Goal: Task Accomplishment & Management: Use online tool/utility

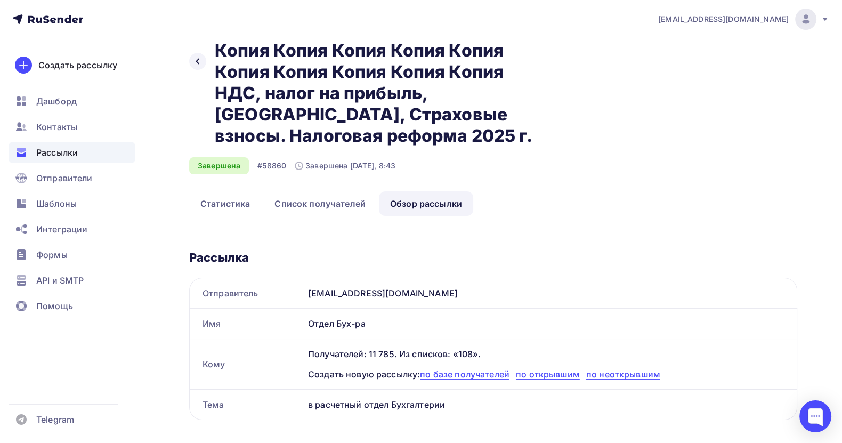
click at [69, 149] on span "Рассылки" at bounding box center [57, 152] width 42 height 13
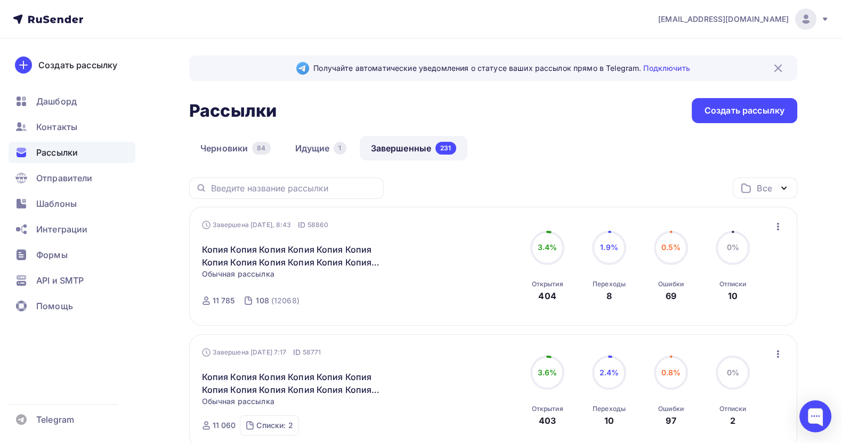
click at [400, 150] on link "Завершенные 231" at bounding box center [414, 148] width 108 height 25
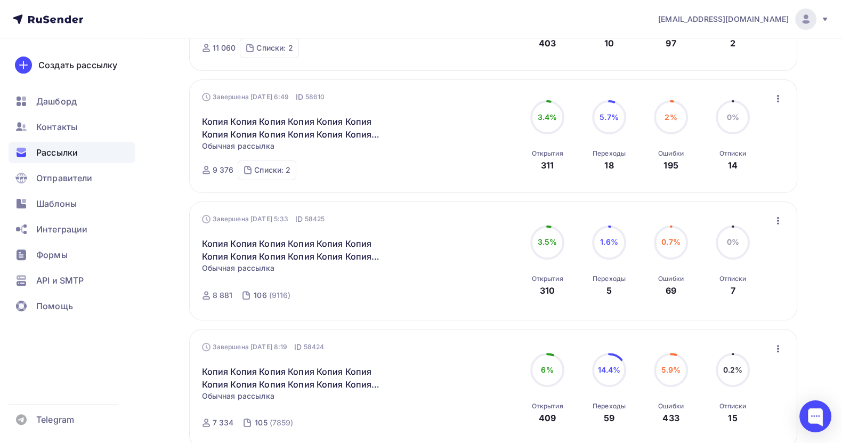
scroll to position [400, 0]
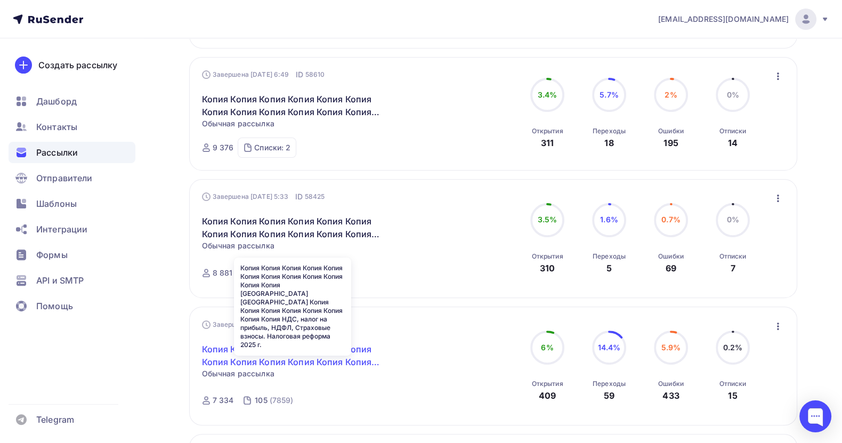
click at [345, 343] on link "Копия Копия Копия Копия Копия Копия Копия Копия Копия Копия Копия Копия [GEOGRA…" at bounding box center [293, 356] width 183 height 26
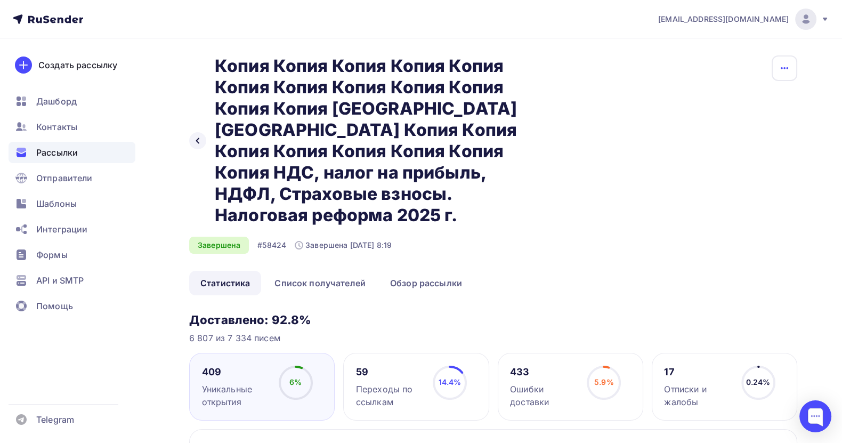
click at [782, 70] on icon "button" at bounding box center [784, 68] width 13 height 13
click at [730, 103] on div "Копировать" at bounding box center [744, 101] width 102 height 13
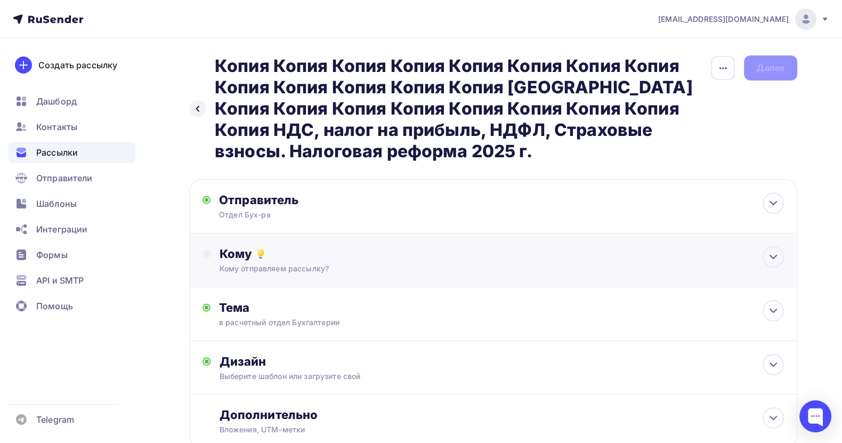
click at [379, 269] on div "Кому отправляем рассылку?" at bounding box center [473, 268] width 508 height 11
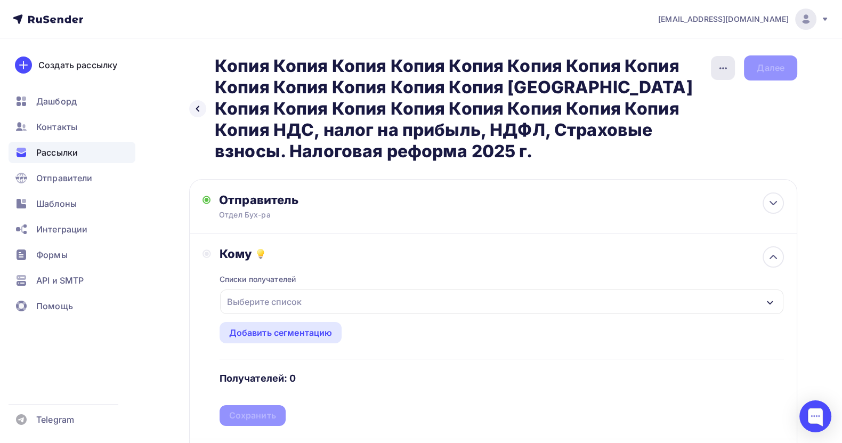
click at [723, 63] on icon "button" at bounding box center [723, 68] width 13 height 13
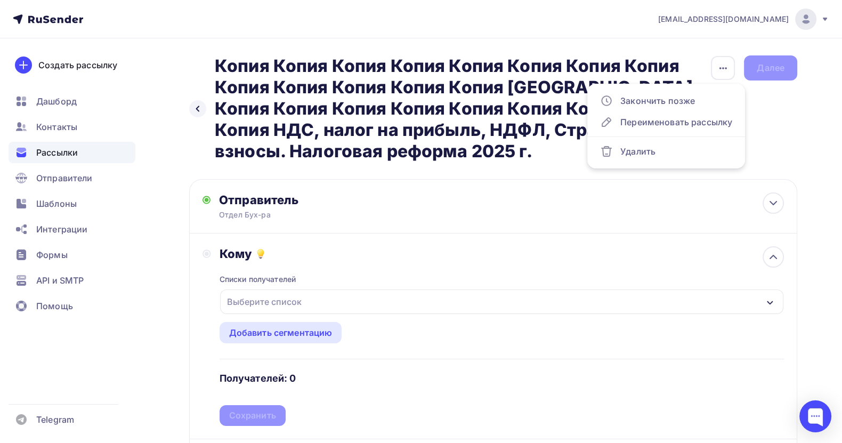
click at [790, 115] on div "Назад Копия Копия Копия Копия Копия Копия Копия Копия Копия Копия Копия Копия К…" at bounding box center [493, 108] width 608 height 107
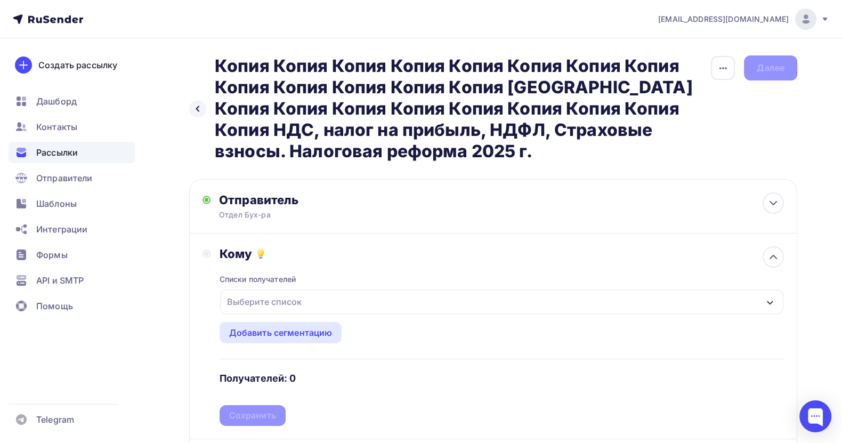
click at [303, 295] on div "Выберите список" at bounding box center [264, 301] width 83 height 19
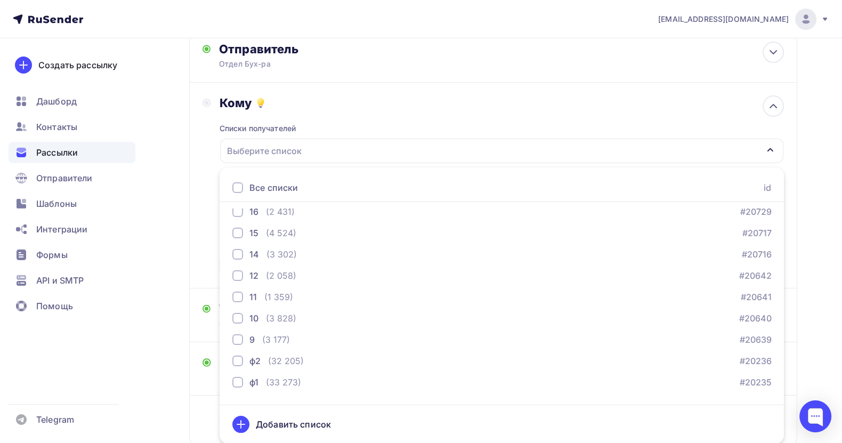
scroll to position [1472, 0]
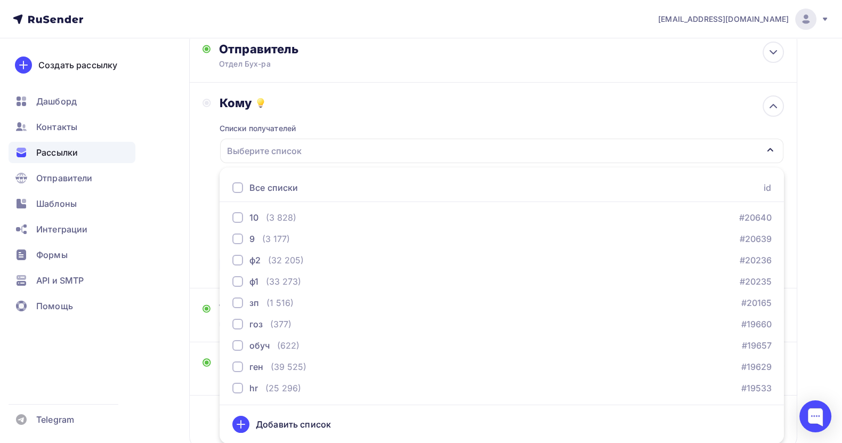
click at [291, 419] on div "Добавить список" at bounding box center [293, 424] width 75 height 13
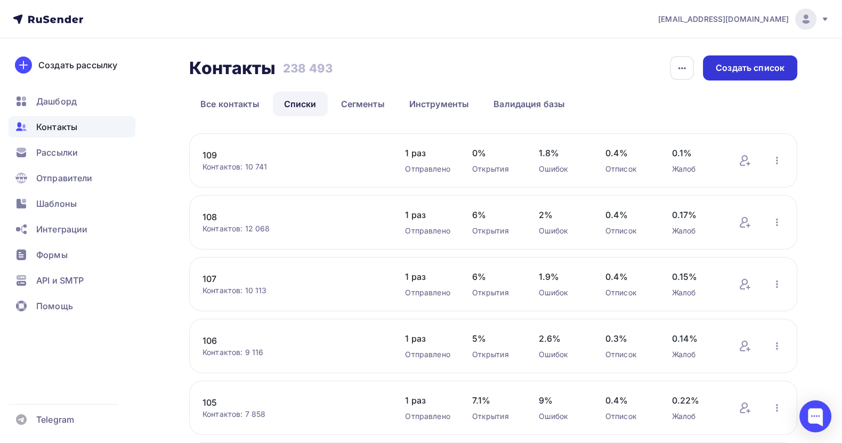
click at [735, 69] on div "Создать список" at bounding box center [749, 68] width 69 height 12
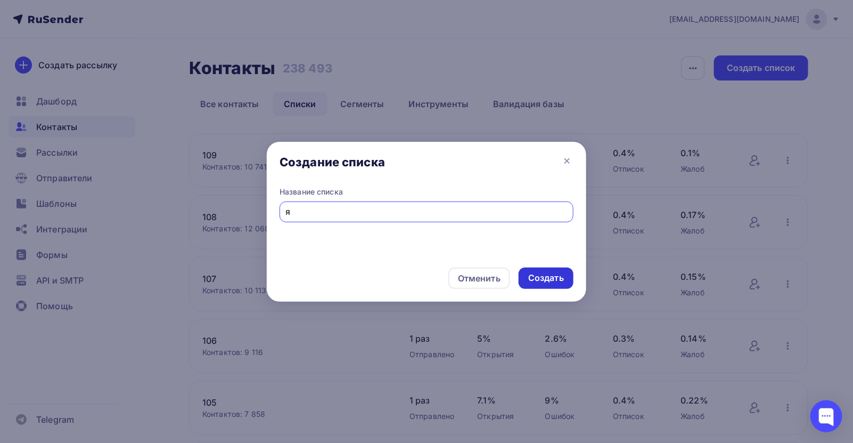
type input "я"
click at [540, 276] on div "Создать" at bounding box center [546, 278] width 36 height 12
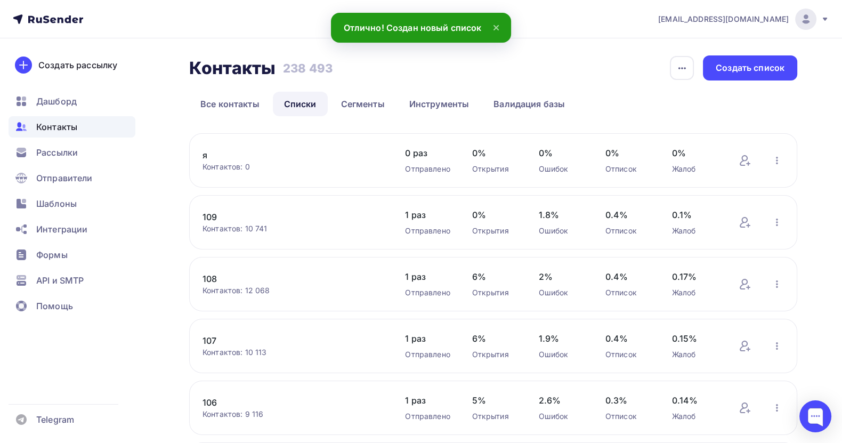
click at [204, 155] on link "я" at bounding box center [292, 155] width 181 height 13
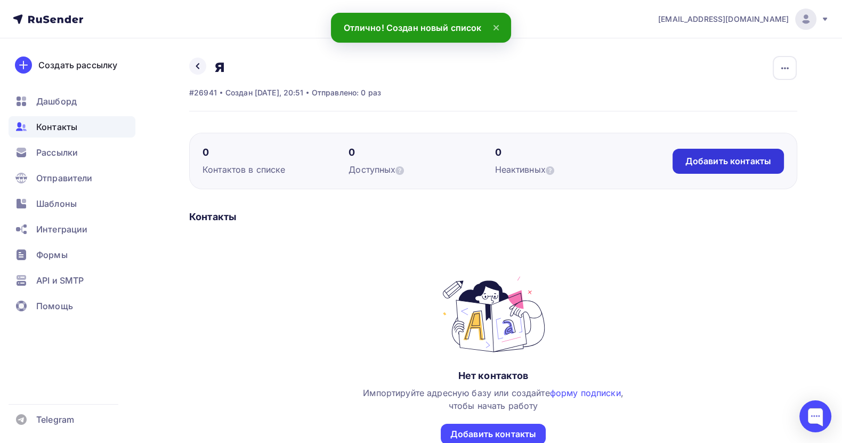
click at [695, 162] on div "Добавить контакты" at bounding box center [728, 161] width 86 height 12
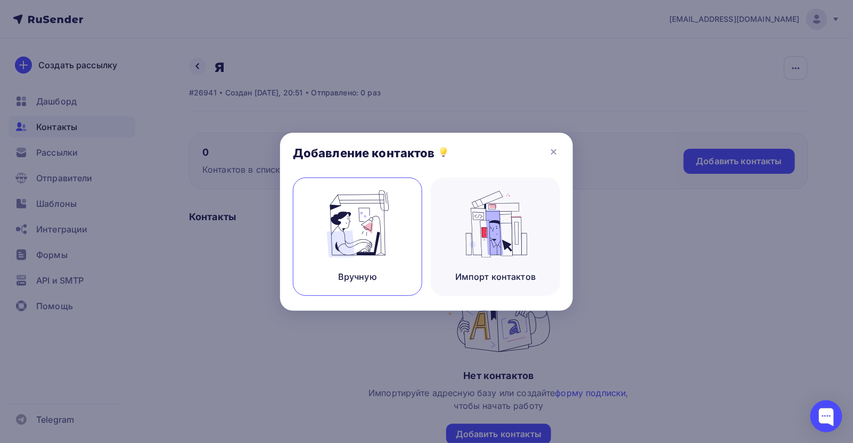
click at [352, 253] on img at bounding box center [357, 223] width 71 height 67
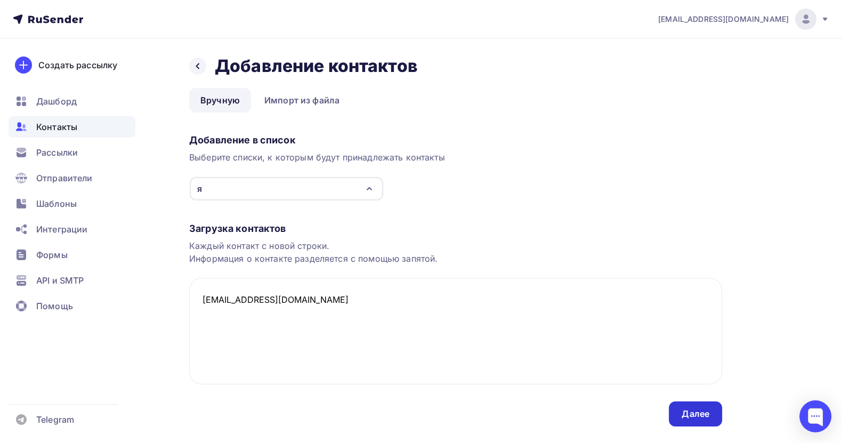
type textarea "[EMAIL_ADDRESS][DOMAIN_NAME]"
click at [691, 414] on div "Далее" at bounding box center [695, 414] width 28 height 12
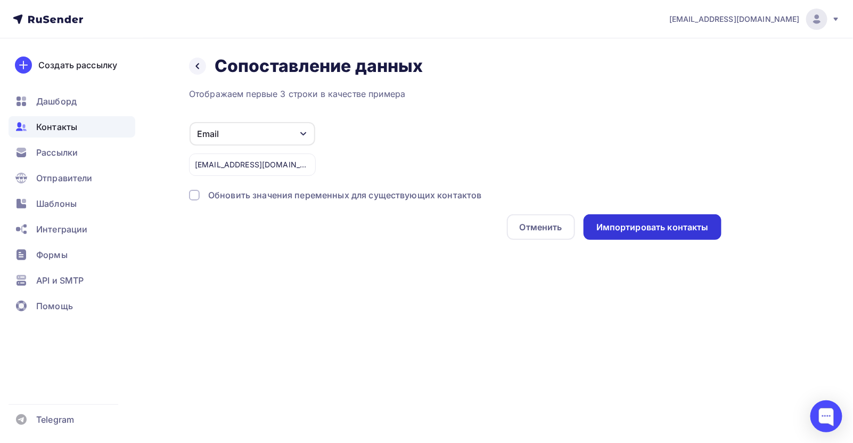
click at [657, 224] on div "Импортировать контакты" at bounding box center [653, 227] width 112 height 12
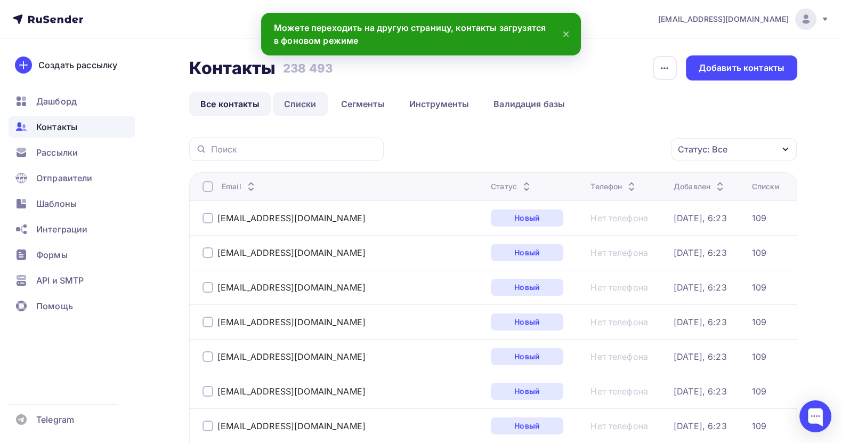
click at [303, 105] on link "Списки" at bounding box center [300, 104] width 55 height 25
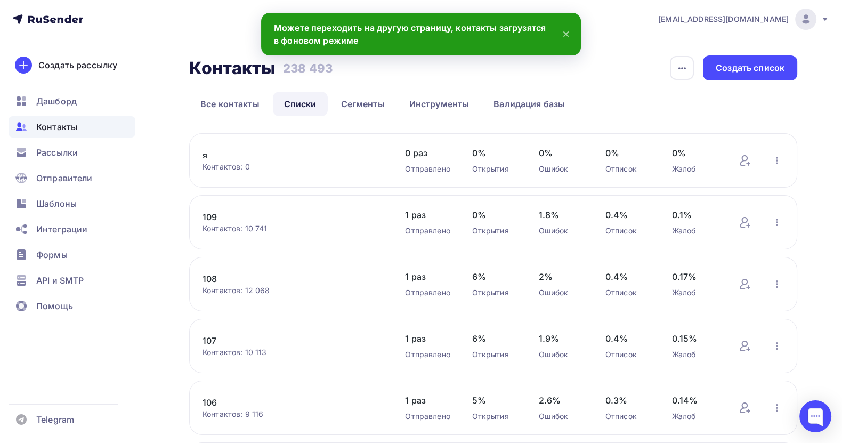
click at [280, 155] on link "я" at bounding box center [292, 155] width 181 height 13
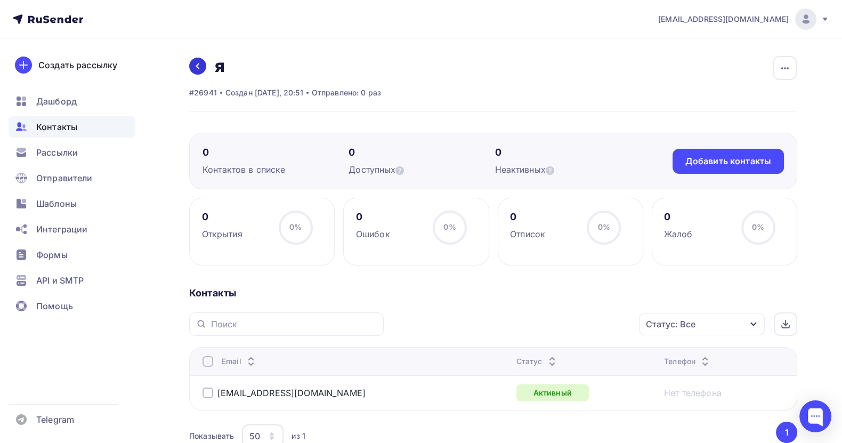
click at [199, 63] on icon at bounding box center [197, 66] width 9 height 9
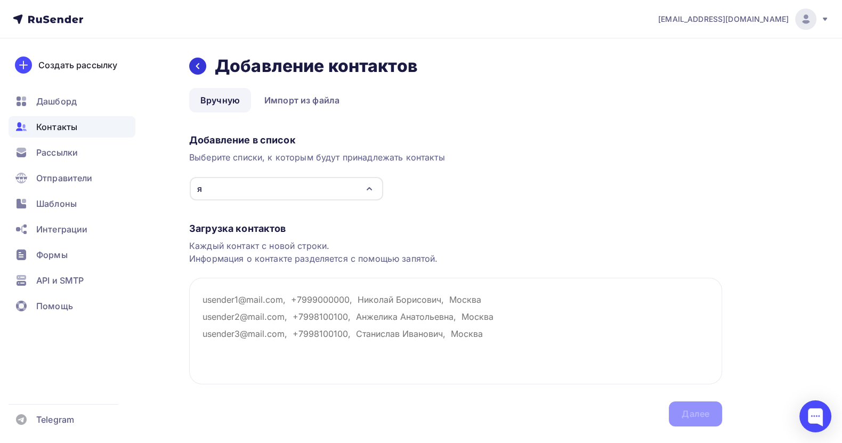
click at [193, 67] on icon at bounding box center [197, 66] width 9 height 9
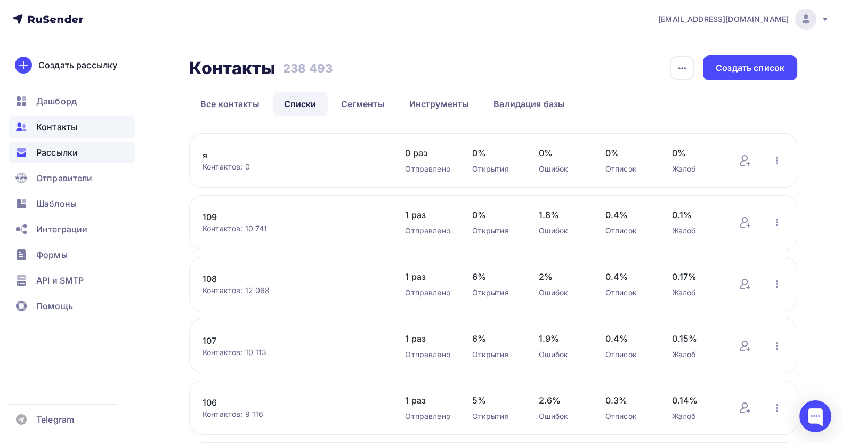
click at [58, 148] on span "Рассылки" at bounding box center [57, 152] width 42 height 13
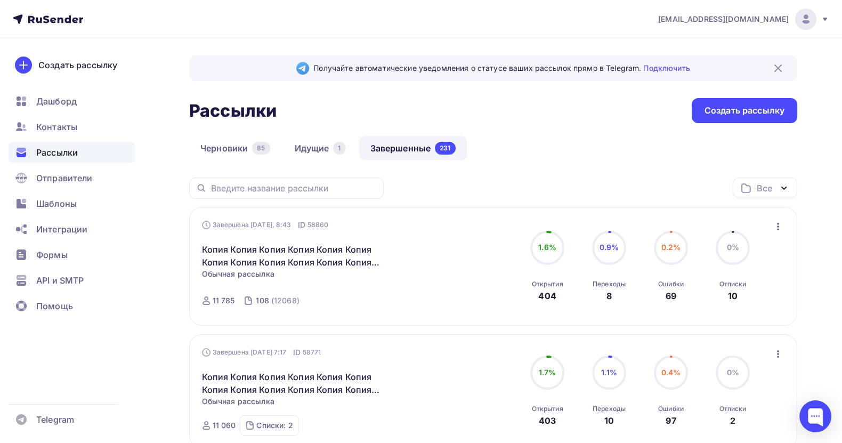
click at [776, 226] on icon "button" at bounding box center [777, 226] width 13 height 13
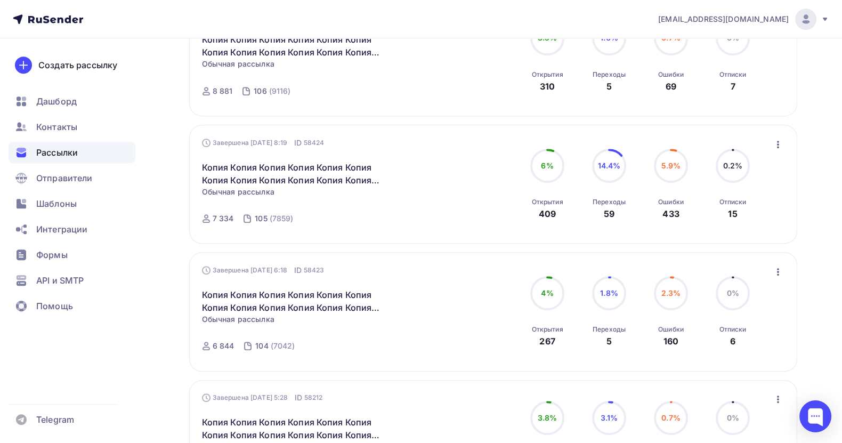
scroll to position [559, 0]
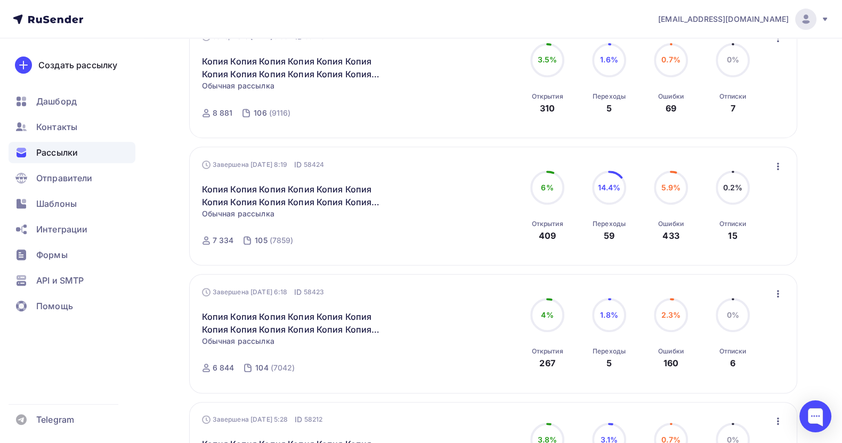
click at [776, 165] on icon "button" at bounding box center [777, 166] width 13 height 13
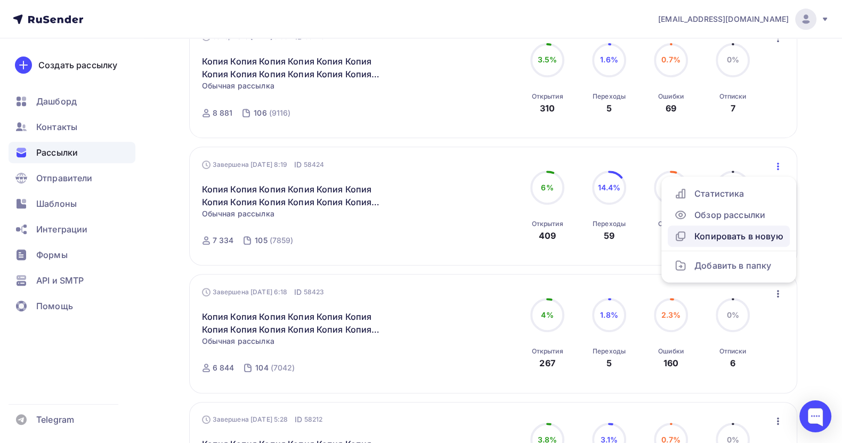
click at [736, 234] on div "Копировать в новую" at bounding box center [728, 236] width 109 height 13
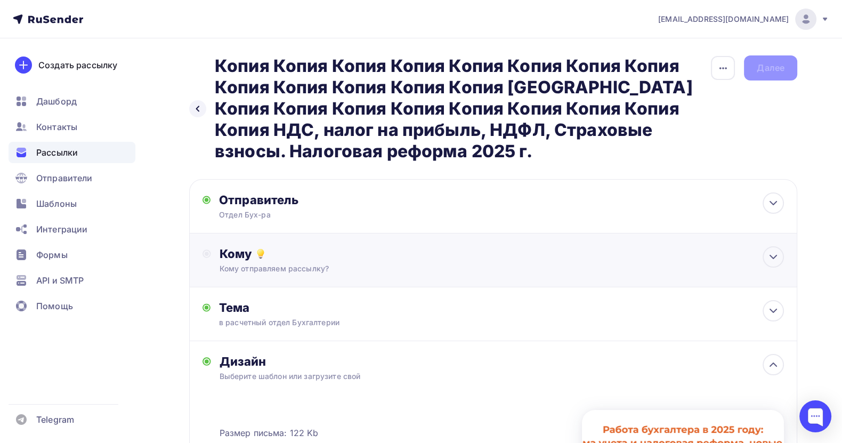
click at [347, 245] on div "Кому Кому отправляем рассылку? Списки получателей Выберите список Все списки id…" at bounding box center [493, 260] width 608 height 54
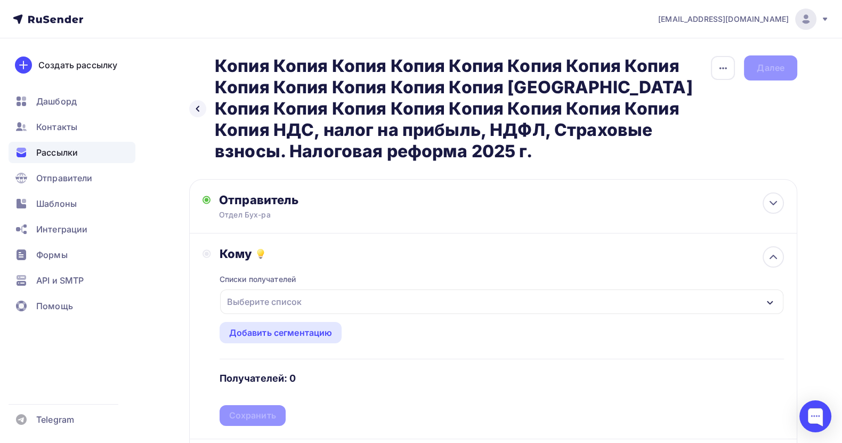
click at [298, 296] on div "Выберите список" at bounding box center [264, 301] width 83 height 19
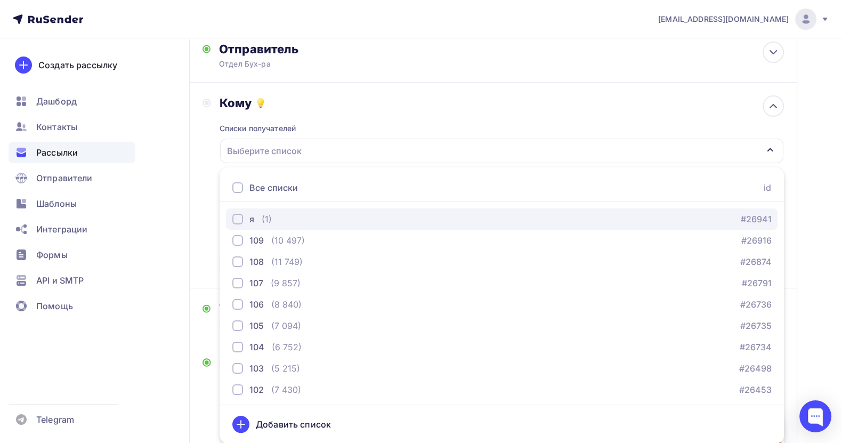
click at [282, 222] on div "я (1) #26941" at bounding box center [501, 219] width 539 height 13
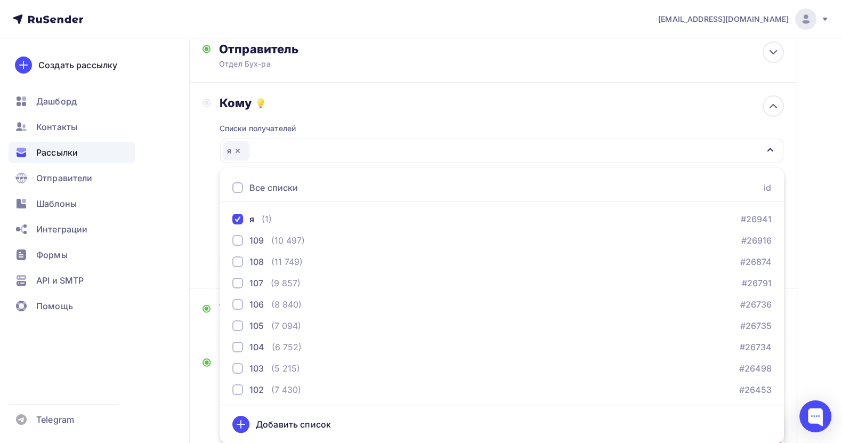
click at [816, 246] on div "Назад Копия Копия Копия Копия Копия Копия Копия Копия Копия Копия Копия Копия К…" at bounding box center [421, 294] width 842 height 812
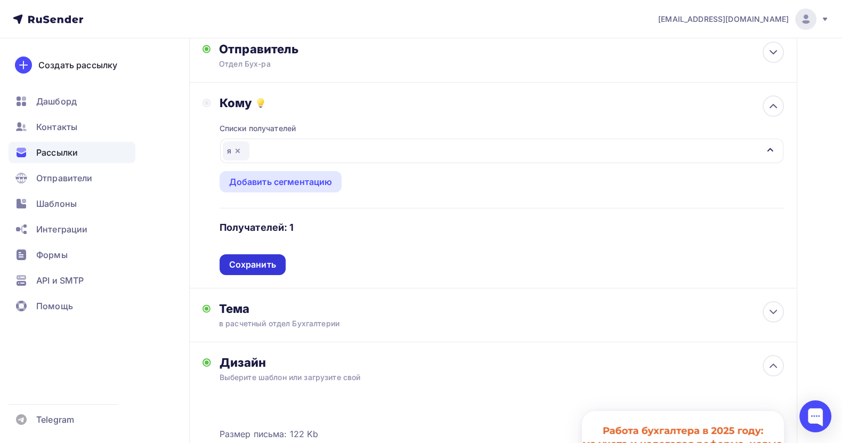
click at [233, 263] on div "Сохранить" at bounding box center [252, 264] width 47 height 12
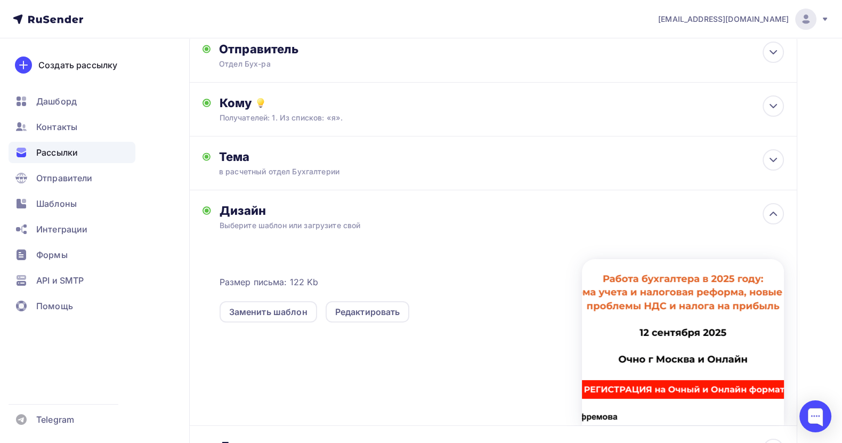
click at [50, 151] on span "Рассылки" at bounding box center [57, 152] width 42 height 13
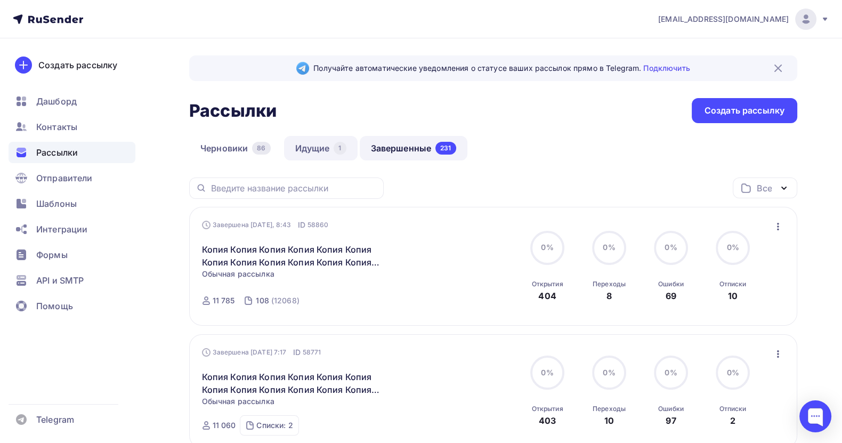
click at [310, 146] on link "Идущие 1" at bounding box center [321, 148] width 74 height 25
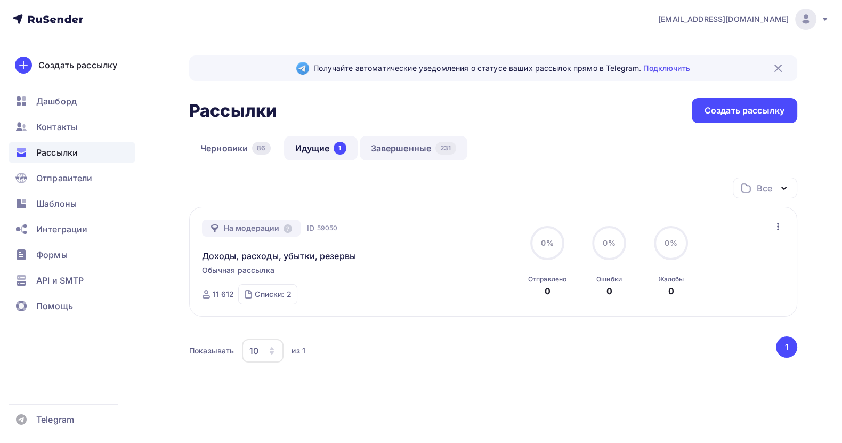
click at [402, 148] on link "Завершенные 231" at bounding box center [414, 148] width 108 height 25
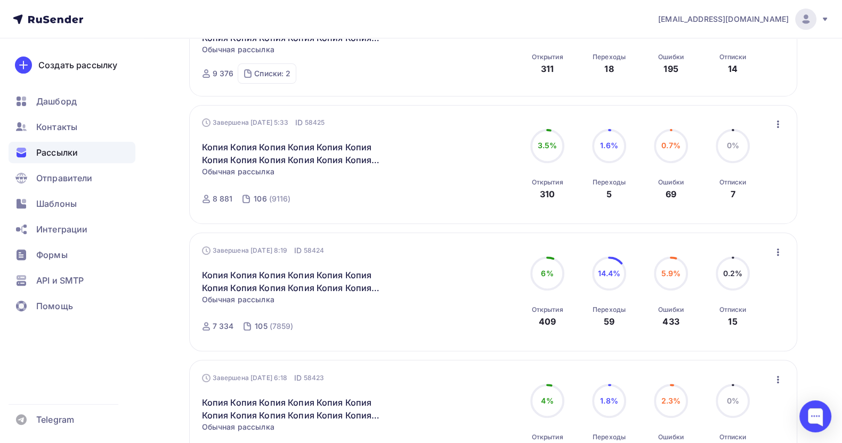
scroll to position [479, 0]
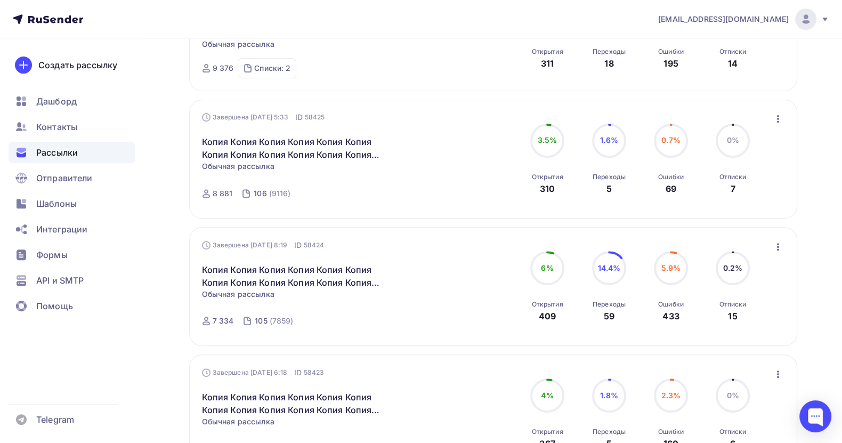
click at [775, 247] on icon "button" at bounding box center [777, 246] width 13 height 13
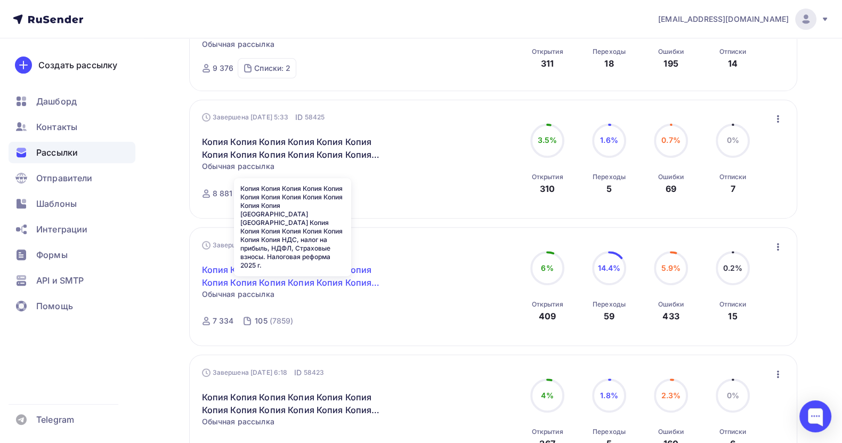
click at [347, 269] on link "Копия Копия Копия Копия Копия Копия Копия Копия Копия Копия Копия Копия [GEOGRA…" at bounding box center [293, 276] width 183 height 26
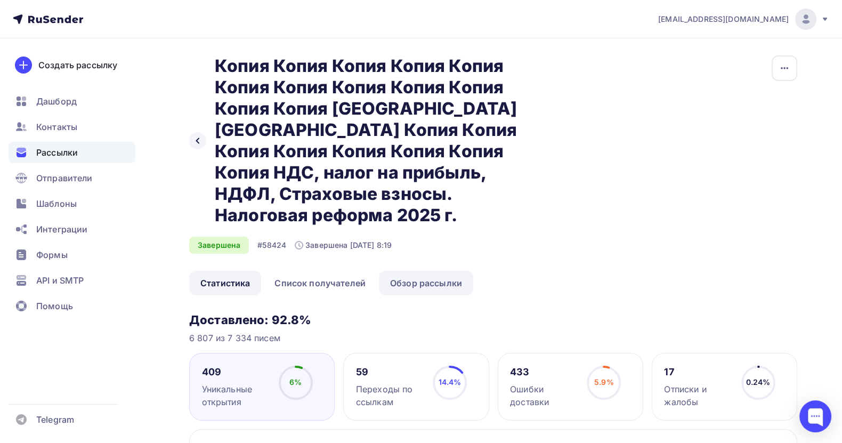
click at [446, 271] on link "Обзор рассылки" at bounding box center [426, 283] width 94 height 25
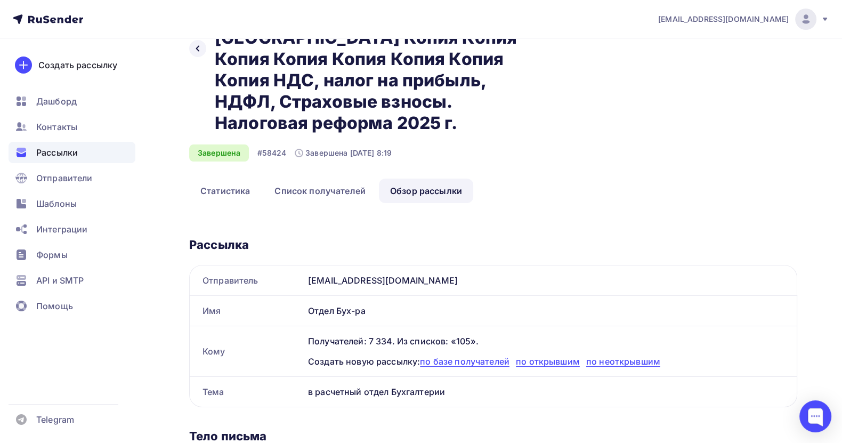
scroll to position [412, 0]
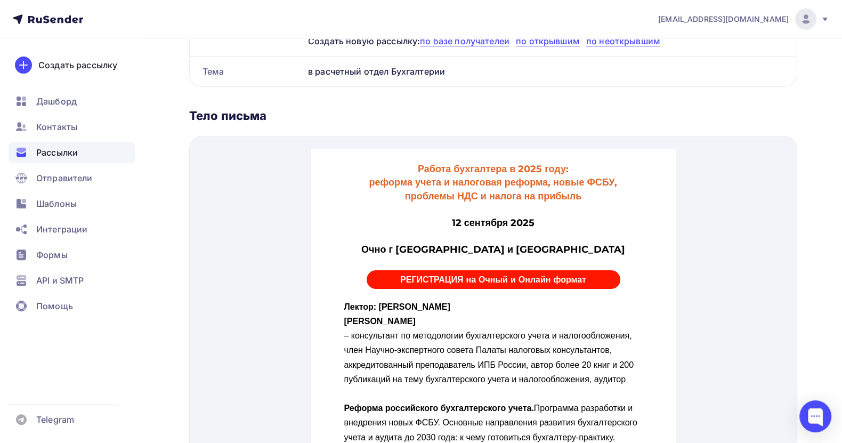
click at [579, 225] on div at bounding box center [492, 223] width 293 height 13
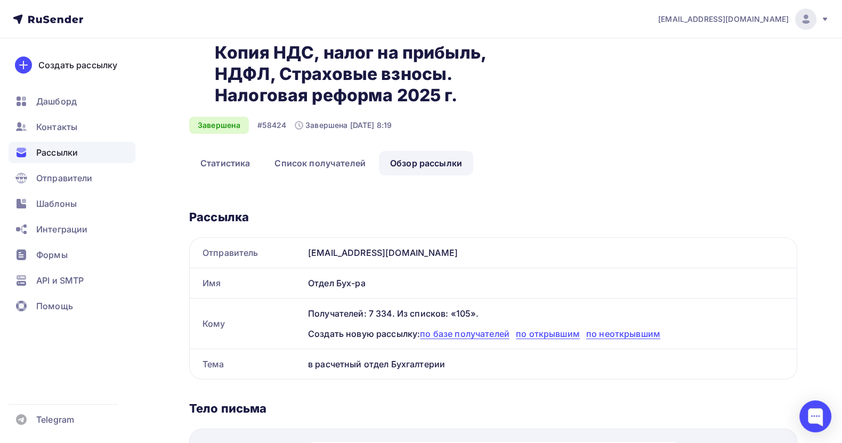
scroll to position [13, 0]
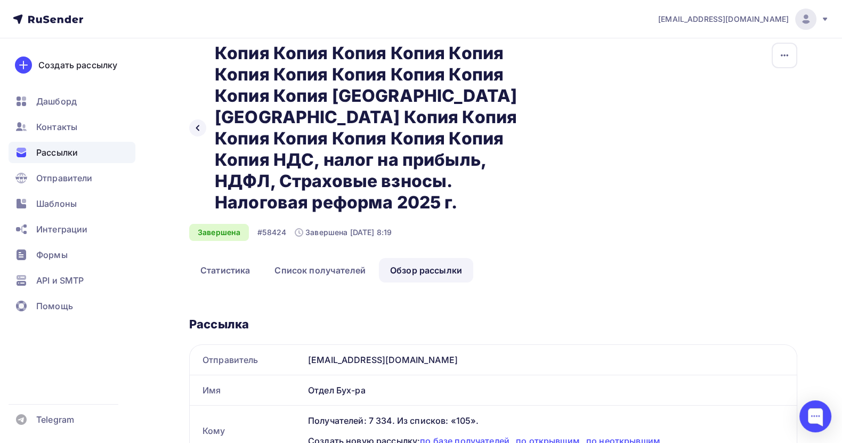
click at [405, 258] on link "Обзор рассылки" at bounding box center [426, 270] width 94 height 25
click at [814, 412] on div at bounding box center [815, 416] width 32 height 32
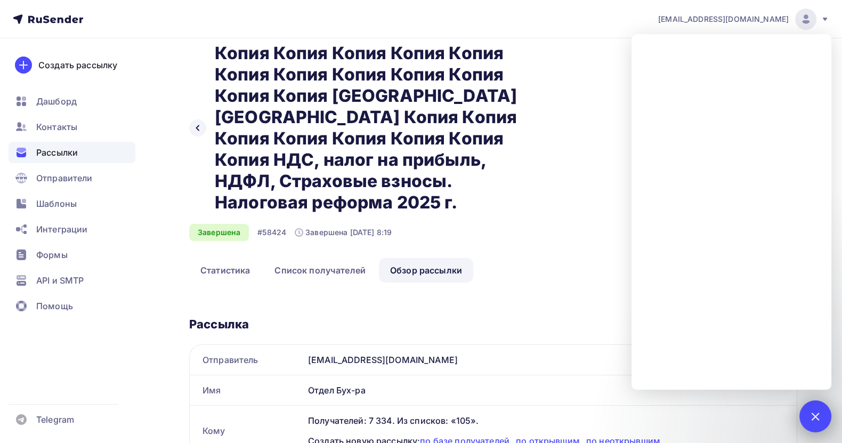
click at [817, 418] on div at bounding box center [815, 416] width 14 height 14
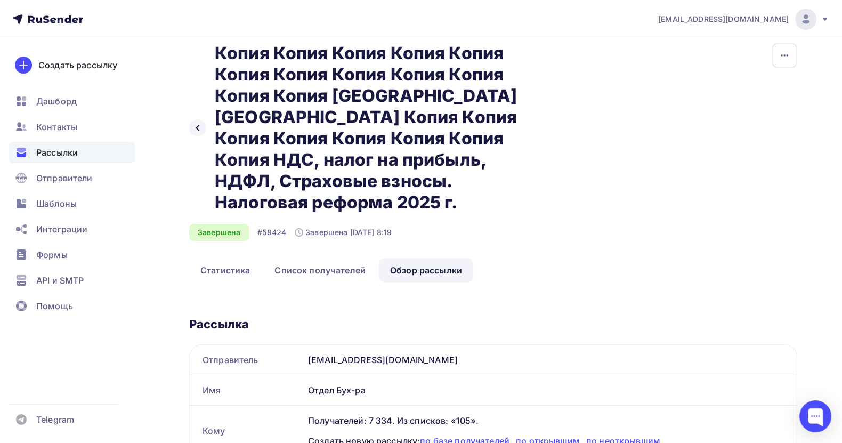
click at [69, 154] on span "Рассылки" at bounding box center [57, 152] width 42 height 13
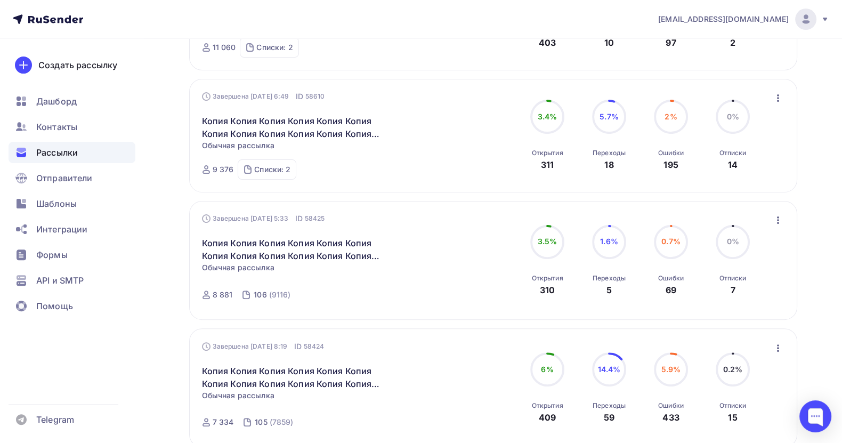
scroll to position [400, 0]
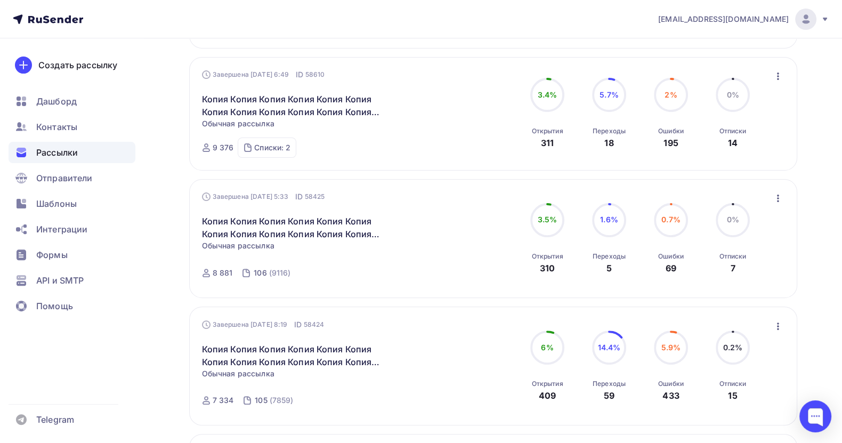
click at [776, 324] on icon "button" at bounding box center [777, 326] width 13 height 13
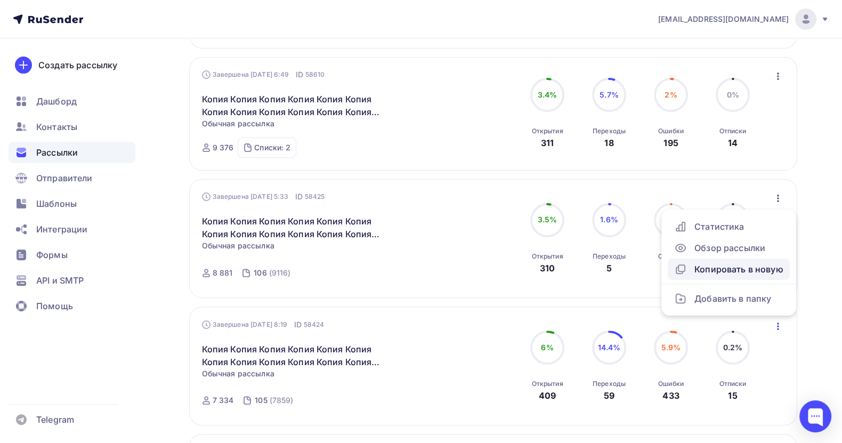
click at [741, 265] on div "Копировать в новую" at bounding box center [728, 269] width 109 height 13
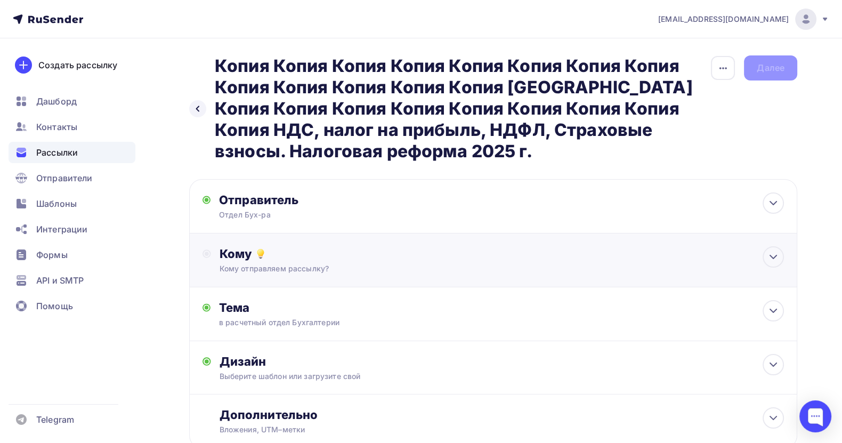
click at [308, 258] on div "Кому" at bounding box center [501, 253] width 564 height 15
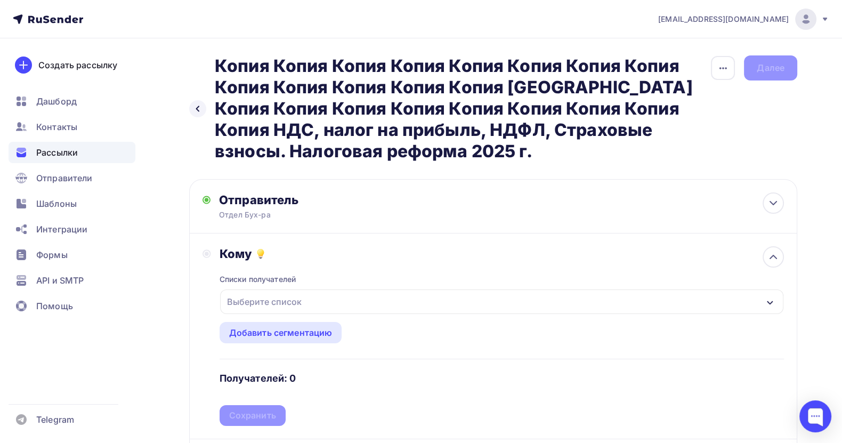
click at [306, 299] on div "Выберите список" at bounding box center [501, 301] width 563 height 25
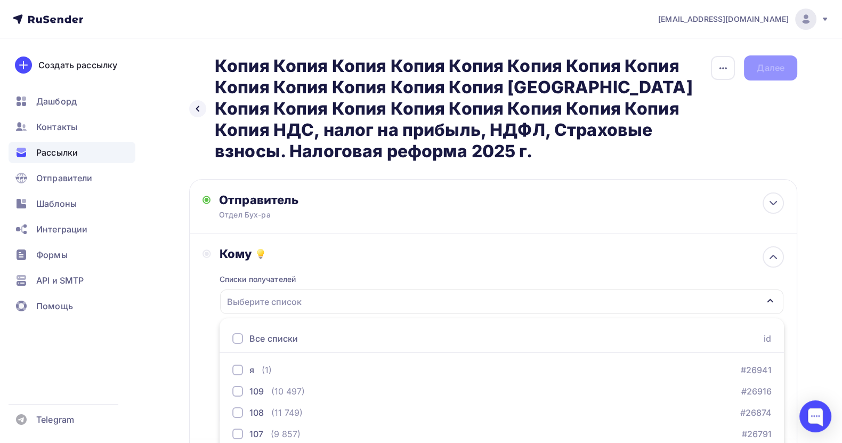
scroll to position [151, 0]
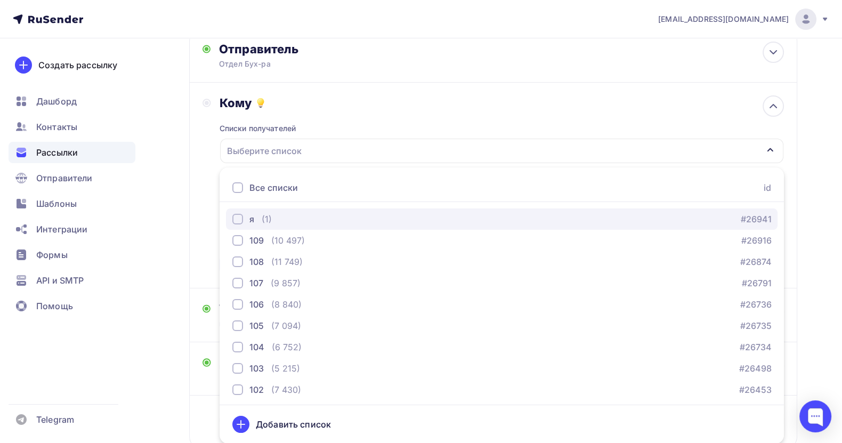
click at [313, 214] on div "я (1) #26941" at bounding box center [501, 219] width 539 height 13
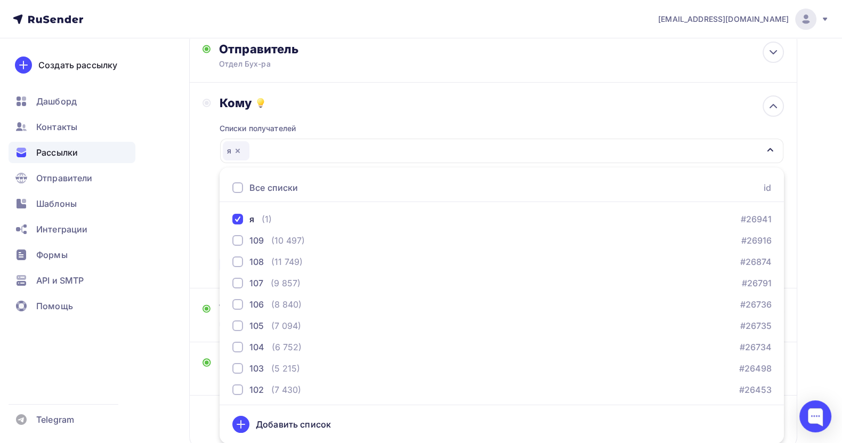
click at [824, 302] on div "Назад Копия Копия Копия Копия Копия Копия Копия Копия Копия Копия Копия Копия К…" at bounding box center [421, 203] width 842 height 630
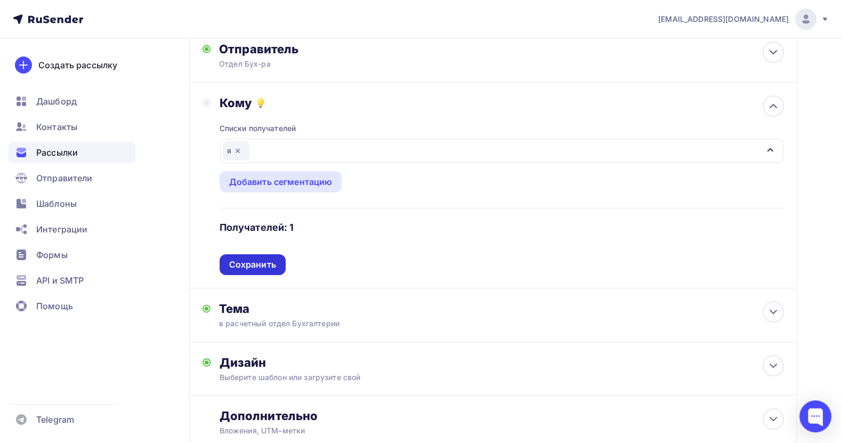
click at [253, 261] on div "Сохранить" at bounding box center [252, 264] width 47 height 12
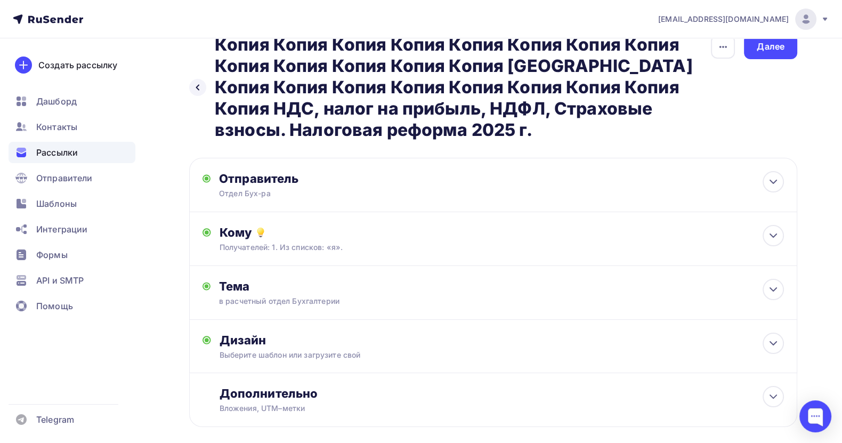
scroll to position [0, 0]
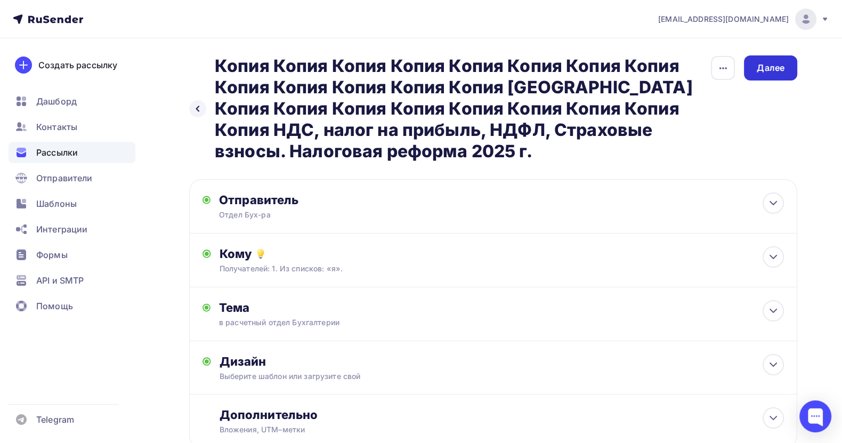
click at [763, 70] on div "Далее" at bounding box center [770, 68] width 28 height 12
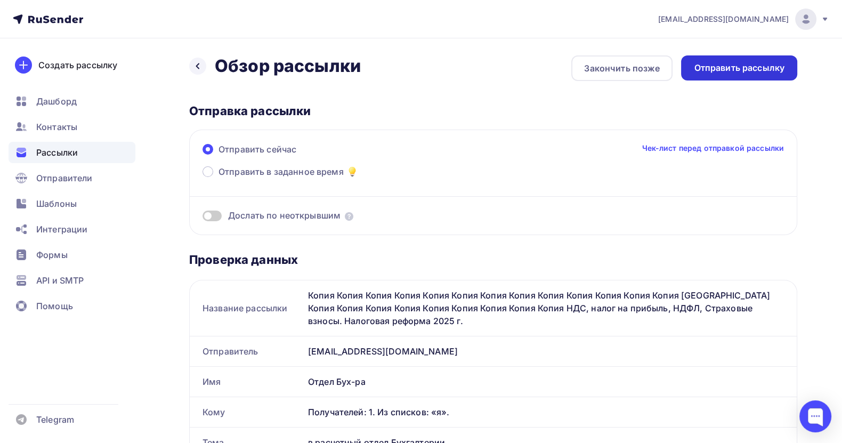
click at [737, 67] on div "Отправить рассылку" at bounding box center [739, 68] width 91 height 12
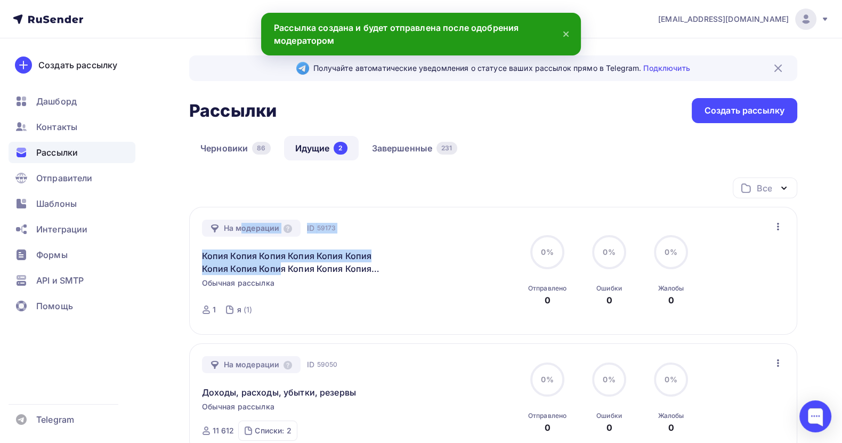
drag, startPoint x: 361, startPoint y: 229, endPoint x: 215, endPoint y: 227, distance: 145.4
click at [215, 227] on div "На модерации ID 59173 Копия Копия Копия Копия Копия Копия Копия Копия Копия Коп…" at bounding box center [323, 270] width 243 height 103
copy div "На модерации ID 59173 Копия Копия Копия Копия Копия Коп"
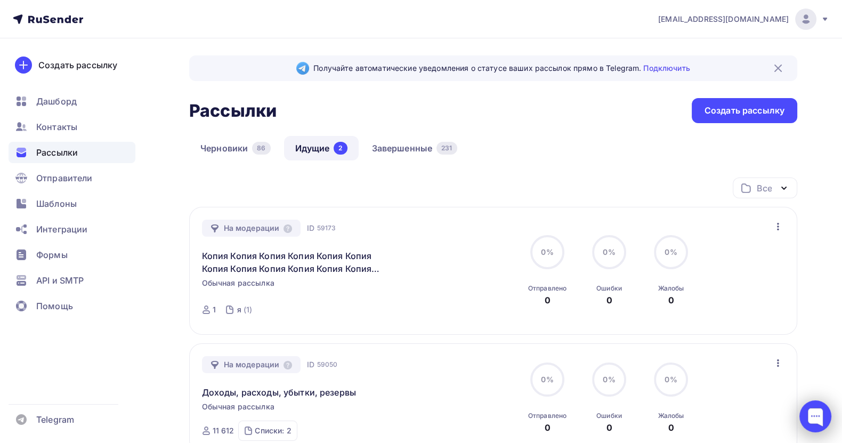
click at [813, 416] on div at bounding box center [815, 416] width 32 height 32
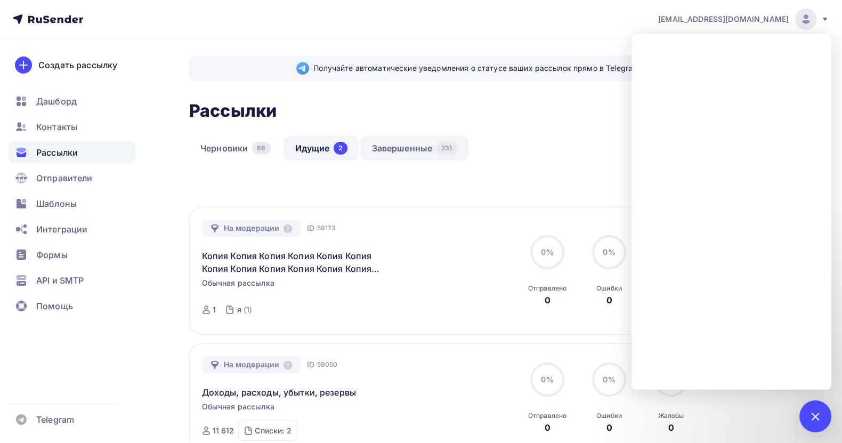
click at [420, 145] on link "Завершенные 231" at bounding box center [415, 148] width 108 height 25
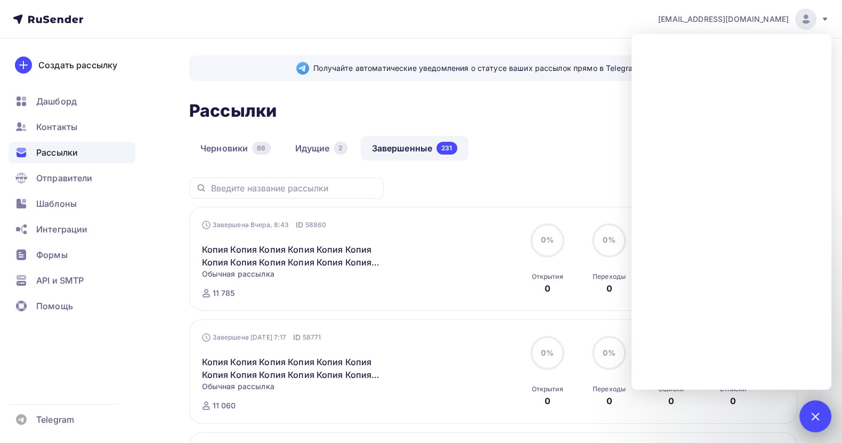
click at [818, 414] on div at bounding box center [815, 416] width 14 height 14
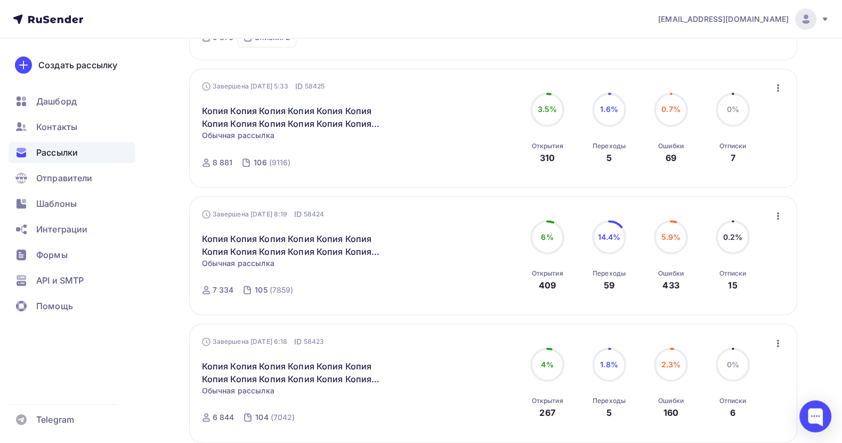
scroll to position [559, 0]
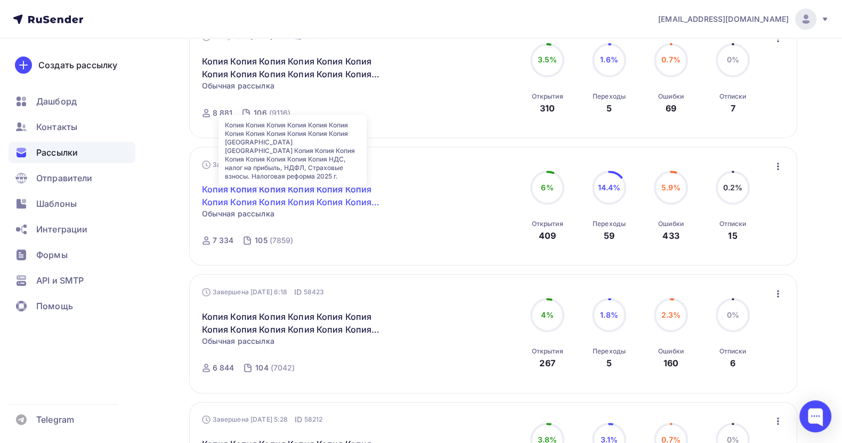
click at [273, 191] on link "Копия Копия Копия Копия Копия Копия Копия Копия Копия Копия Копия Копия [GEOGRA…" at bounding box center [293, 196] width 183 height 26
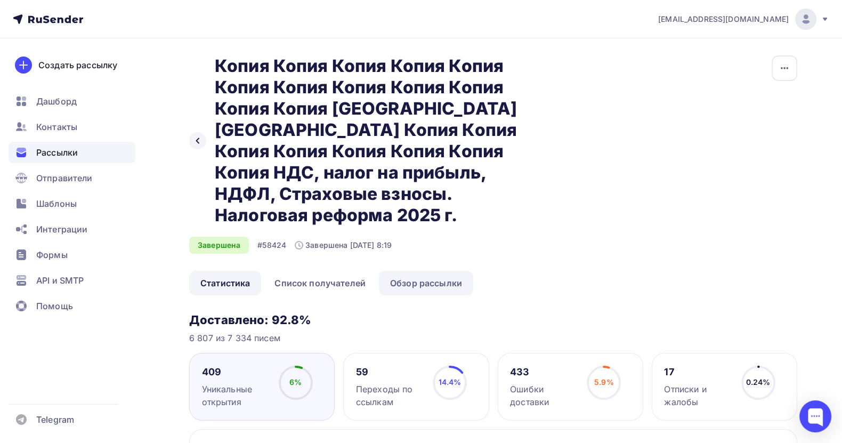
click at [435, 271] on link "Обзор рассылки" at bounding box center [426, 283] width 94 height 25
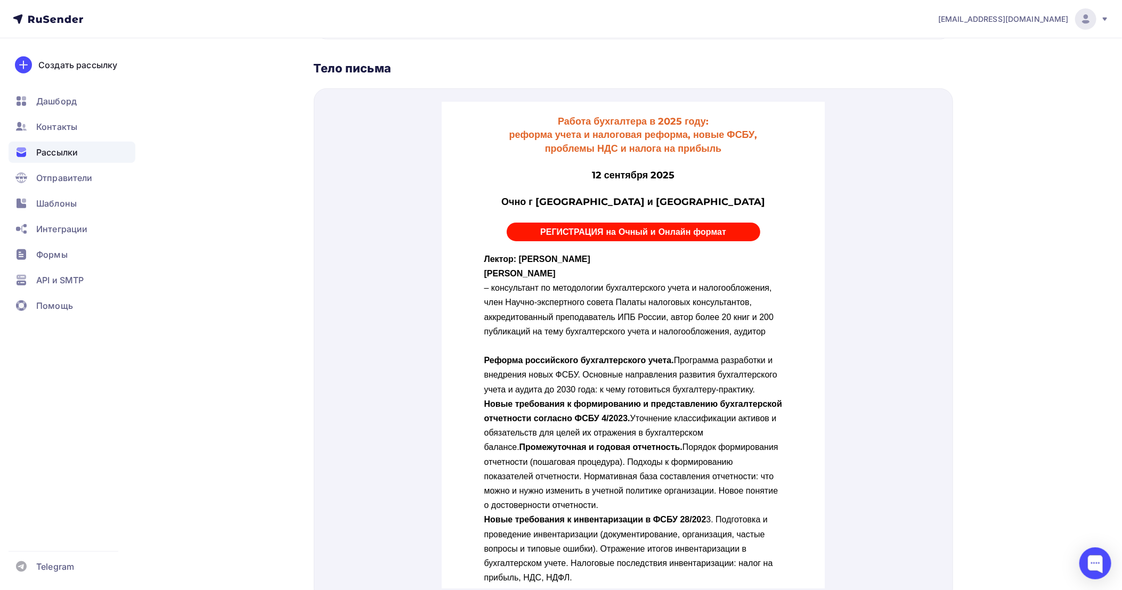
scroll to position [493, 0]
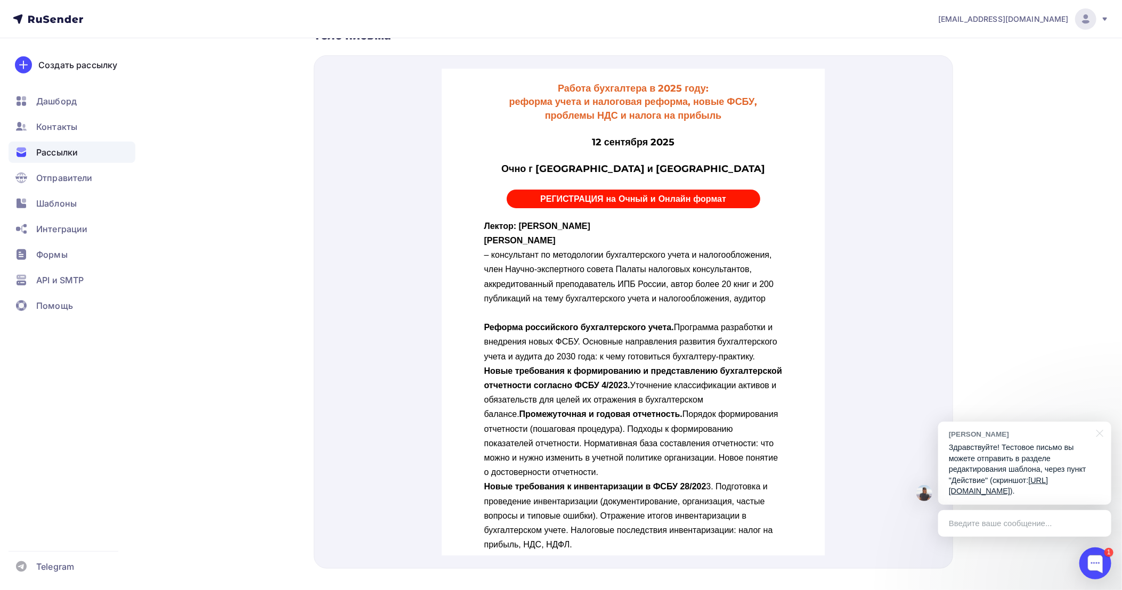
click at [853, 442] on p "Здравствуйте! Тестовое письмо вы можете отправить в разделе редактирования шабл…" at bounding box center [1025, 469] width 152 height 55
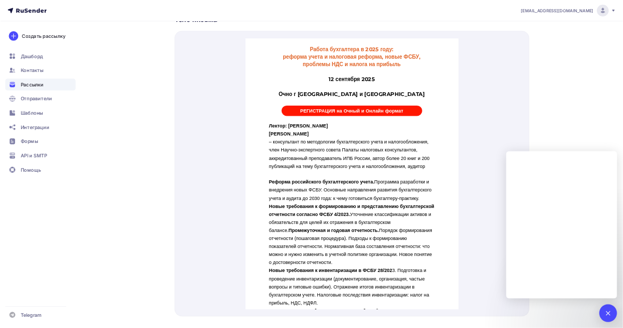
scroll to position [492, 0]
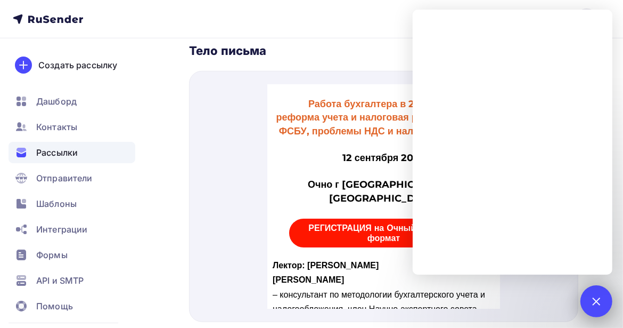
click at [598, 293] on div "1" at bounding box center [597, 301] width 32 height 32
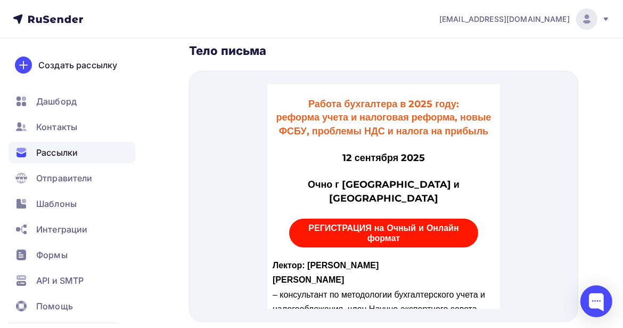
click at [52, 149] on span "Рассылки" at bounding box center [57, 152] width 42 height 13
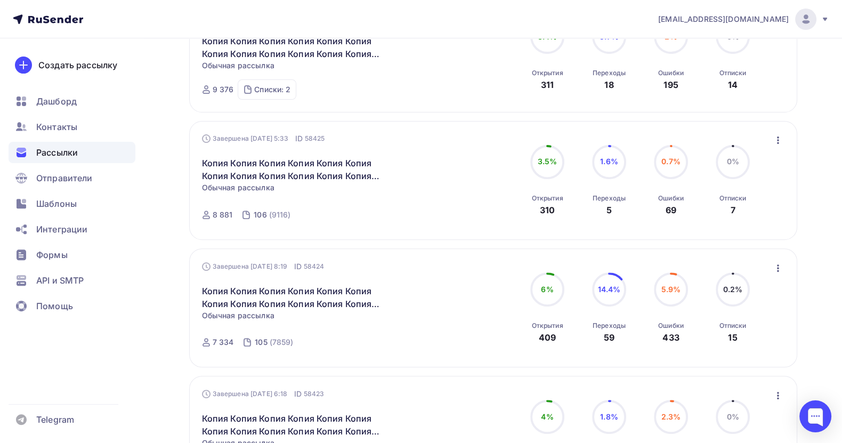
scroll to position [479, 0]
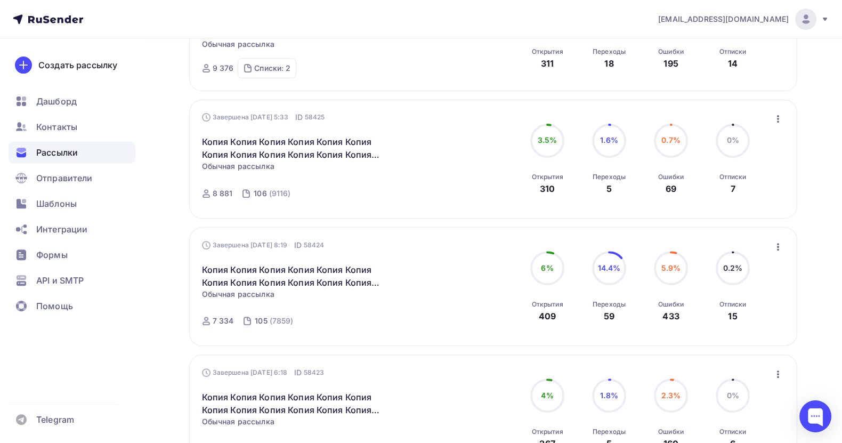
click at [778, 244] on icon "button" at bounding box center [778, 246] width 2 height 7
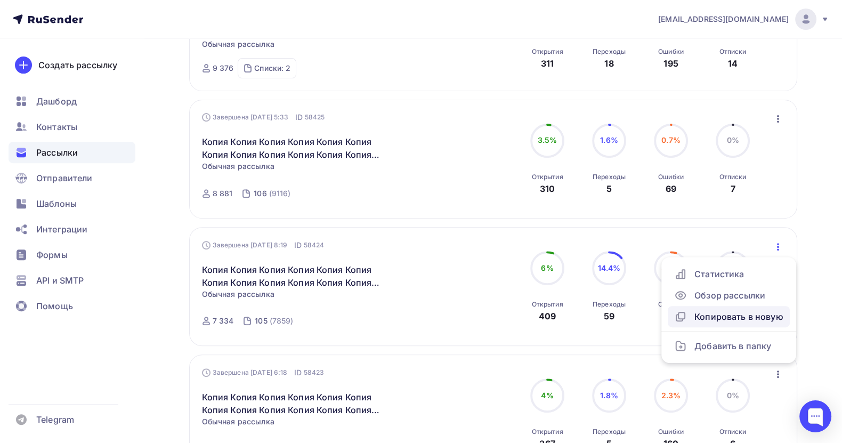
click at [753, 315] on div "Копировать в новую" at bounding box center [728, 316] width 109 height 13
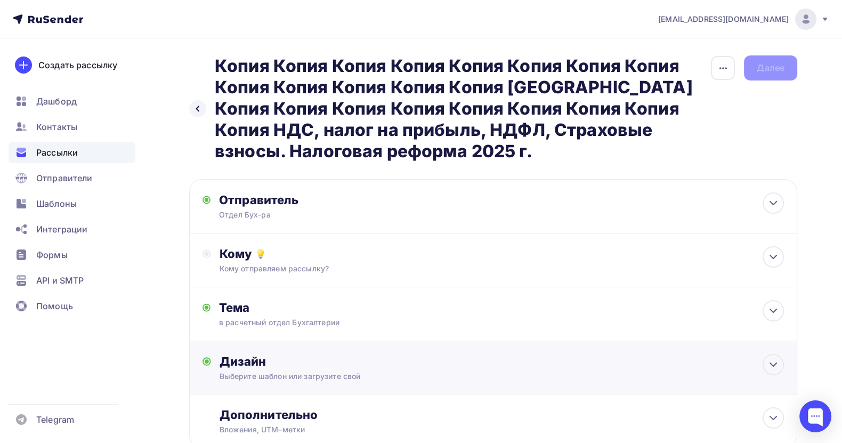
click at [495, 371] on div "Выберите шаблон или загрузите свой" at bounding box center [473, 376] width 508 height 11
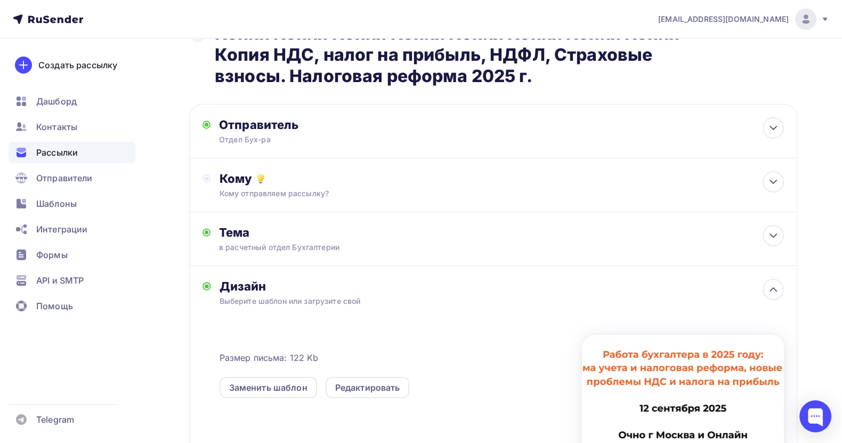
scroll to position [160, 0]
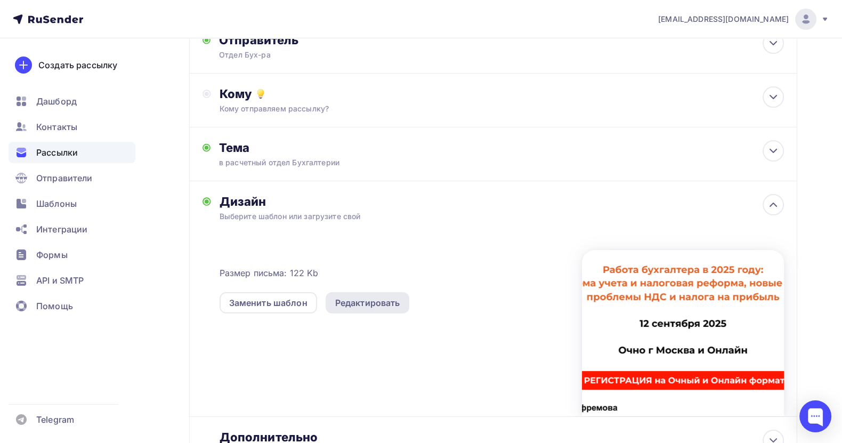
click at [367, 305] on div "Редактировать" at bounding box center [367, 302] width 65 height 13
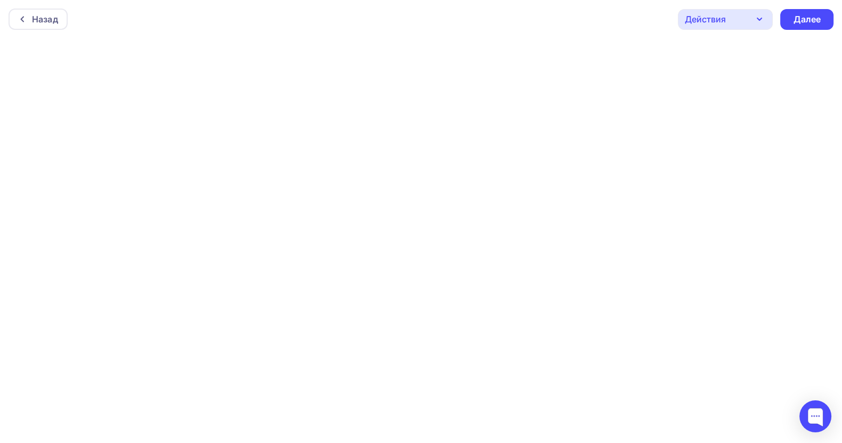
click at [723, 22] on div "Действия" at bounding box center [705, 19] width 41 height 13
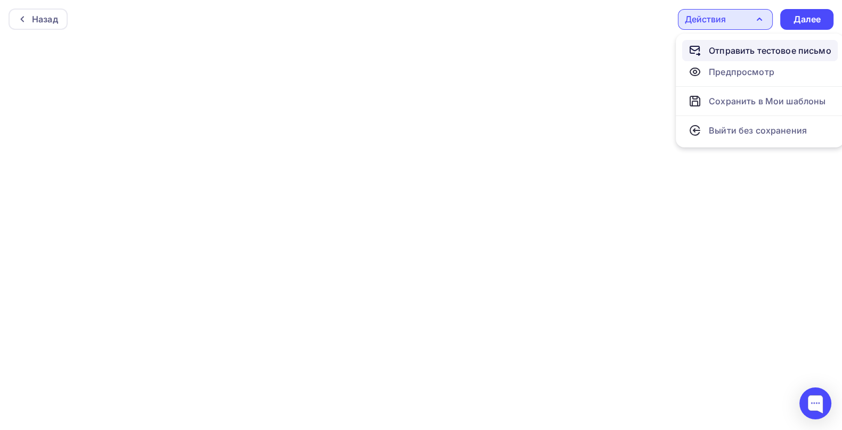
click at [757, 50] on div "Отправить тестовое письмо" at bounding box center [770, 50] width 123 height 13
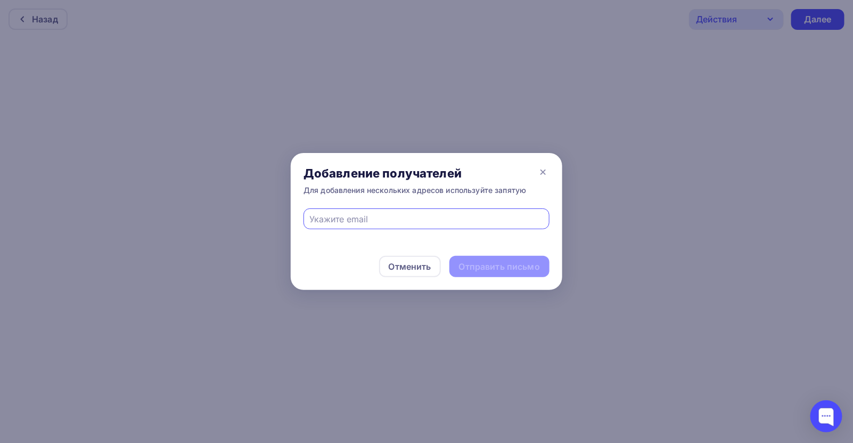
click at [337, 220] on input "text" at bounding box center [427, 219] width 234 height 13
type input "[EMAIL_ADDRESS][DOMAIN_NAME]"
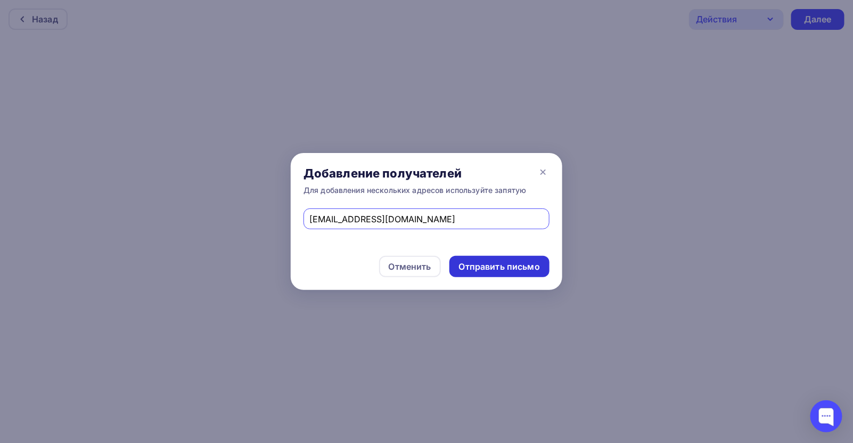
click at [494, 264] on div "Отправить письмо" at bounding box center [499, 267] width 81 height 12
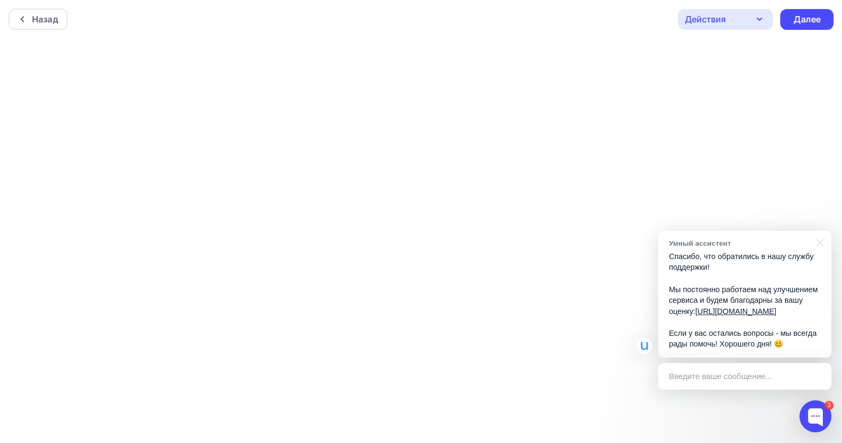
click at [732, 267] on p "Спасибо, что обратились в нашу службу поддержки! Мы постоянно работаем над улуч…" at bounding box center [745, 300] width 152 height 99
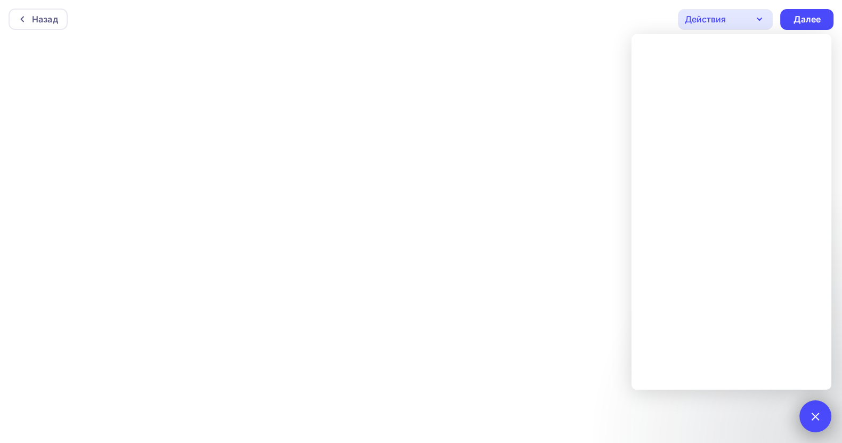
click at [813, 417] on div at bounding box center [815, 416] width 14 height 14
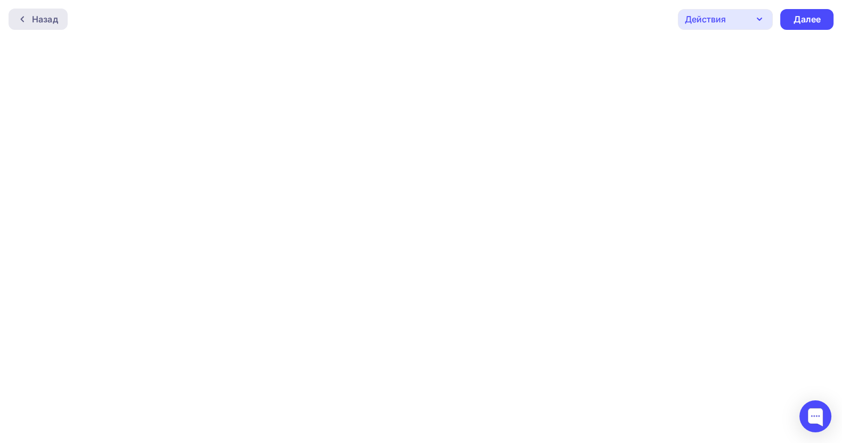
click at [32, 17] on div "Назад" at bounding box center [45, 19] width 26 height 13
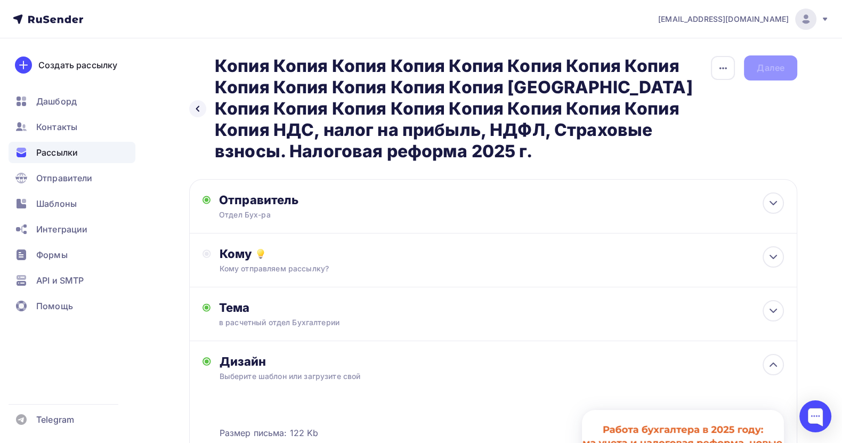
click at [64, 154] on span "Рассылки" at bounding box center [57, 152] width 42 height 13
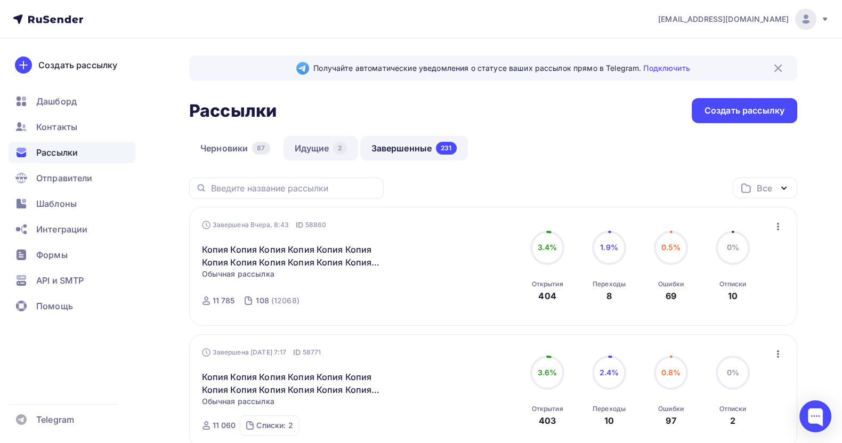
click at [308, 147] on link "Идущие 2" at bounding box center [320, 148] width 75 height 25
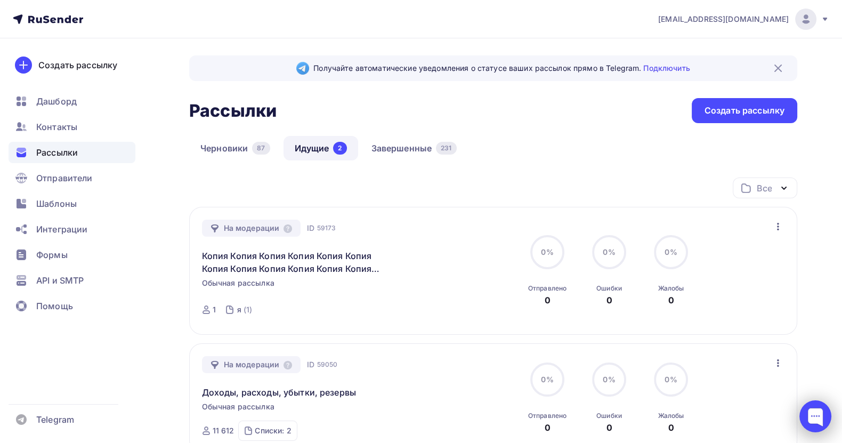
click at [813, 421] on div at bounding box center [815, 416] width 32 height 32
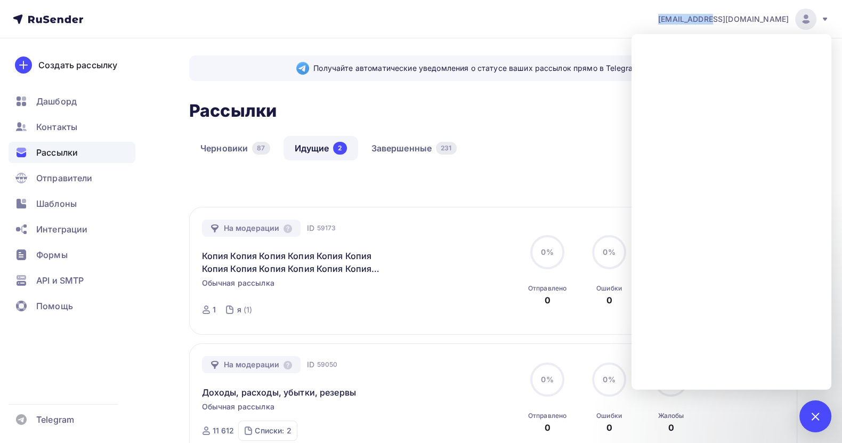
drag, startPoint x: 737, startPoint y: 22, endPoint x: 790, endPoint y: 22, distance: 52.7
click at [790, 22] on div "all@cm-sa.ru Аккаунт Тарифы Выйти" at bounding box center [738, 19] width 182 height 21
copy span "[EMAIL_ADDRESS][DOMAIN_NAME]"
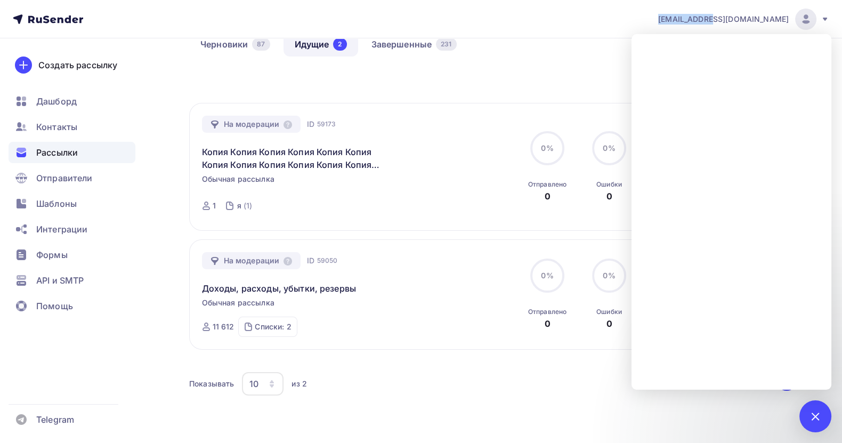
scroll to position [164, 0]
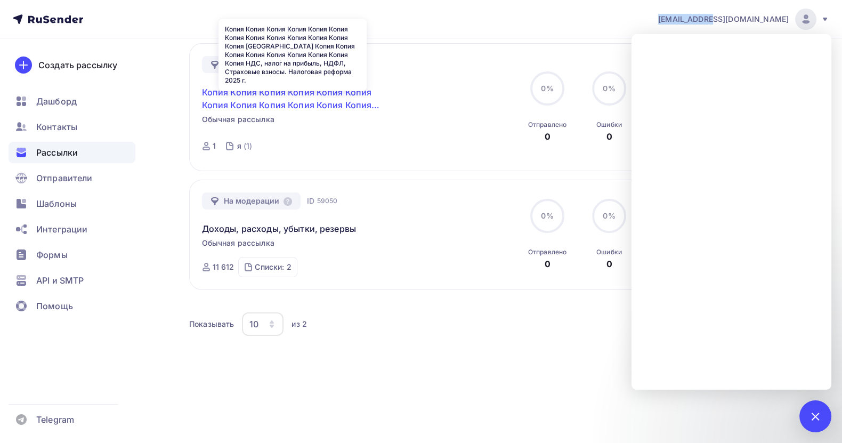
click at [290, 104] on link "Копия Копия Копия Копия Копия Копия Копия Копия Копия Копия Копия Копия Копия […" at bounding box center [293, 99] width 183 height 26
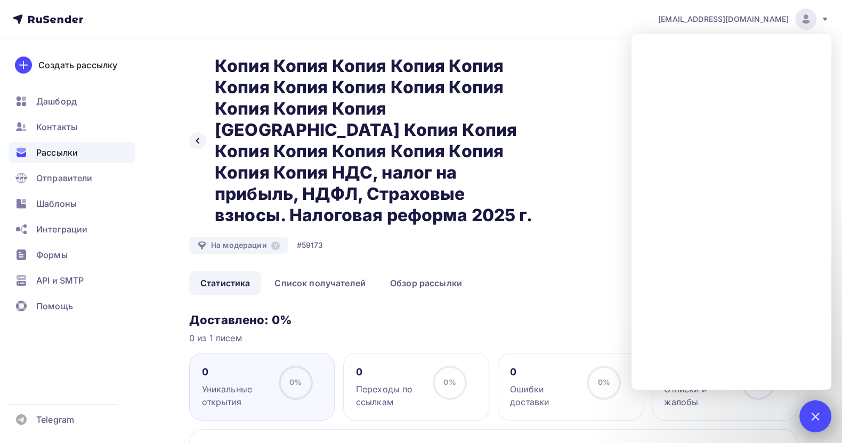
click at [809, 414] on div at bounding box center [815, 416] width 14 height 14
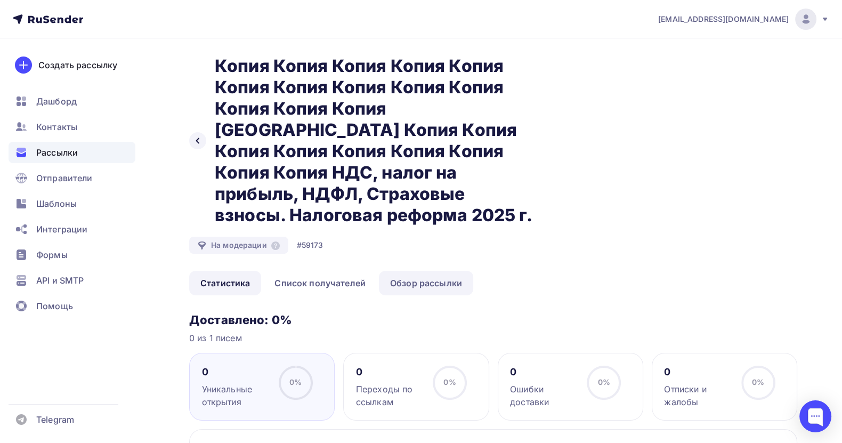
click at [413, 271] on link "Обзор рассылки" at bounding box center [426, 283] width 94 height 25
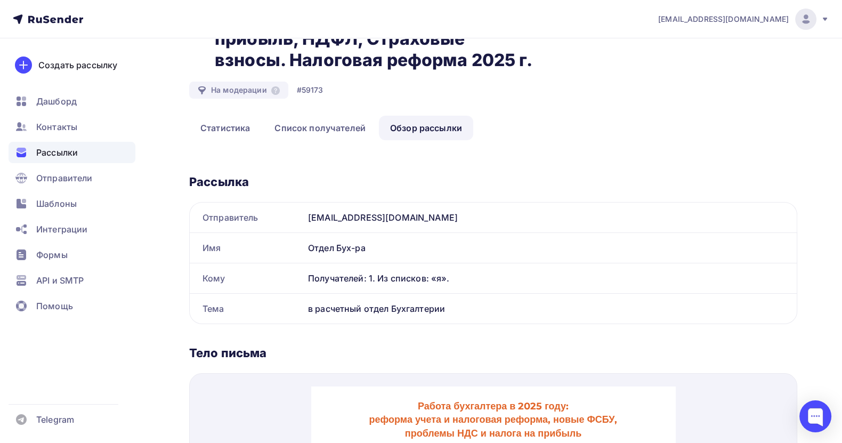
scroll to position [160, 0]
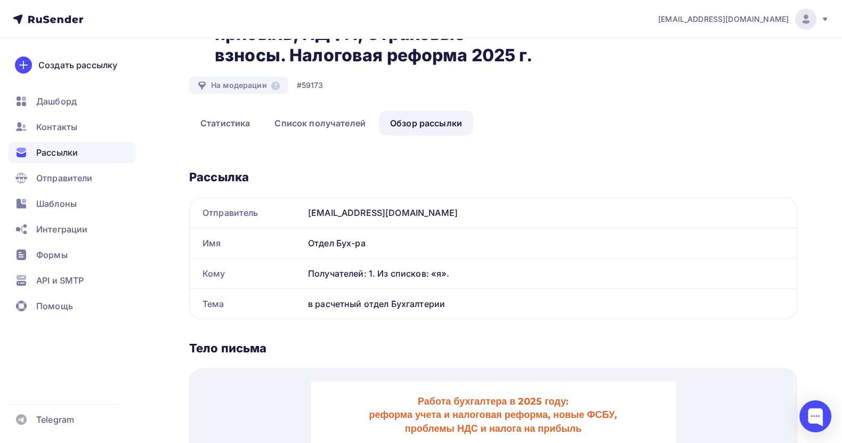
click at [50, 147] on span "Рассылки" at bounding box center [57, 152] width 42 height 13
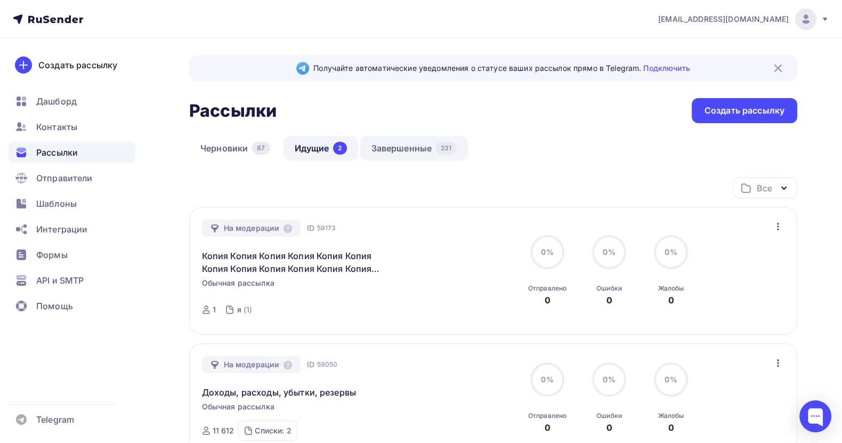
click at [405, 146] on link "Завершенные 231" at bounding box center [414, 148] width 108 height 25
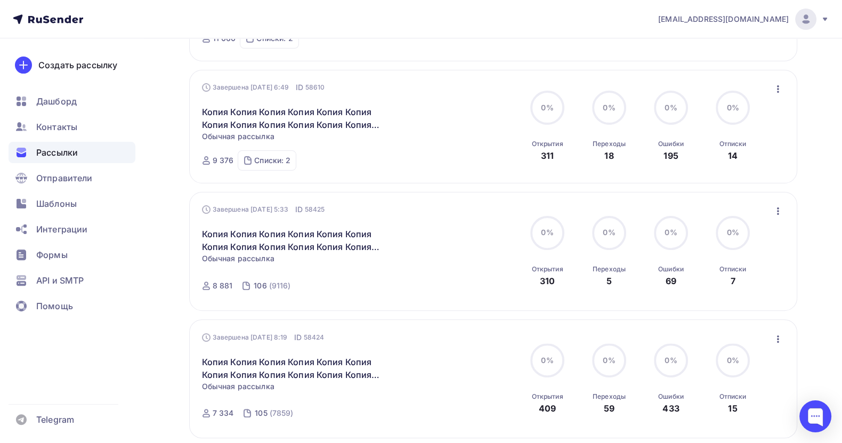
scroll to position [400, 0]
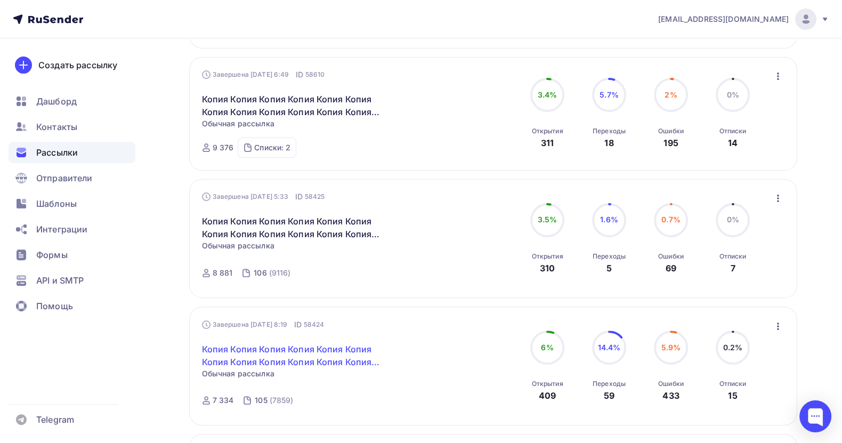
click at [298, 353] on link "Копия Копия Копия Копия Копия Копия Копия Копия Копия Копия Копия Копия [GEOGRA…" at bounding box center [293, 356] width 183 height 26
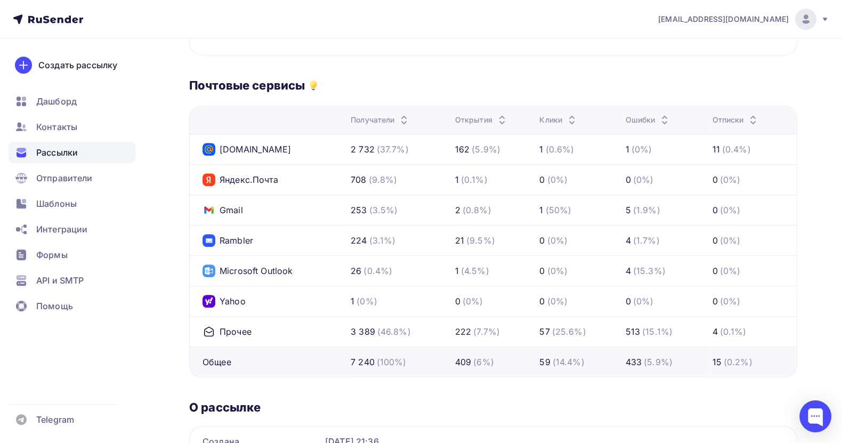
scroll to position [705, 0]
